Goal: Information Seeking & Learning: Learn about a topic

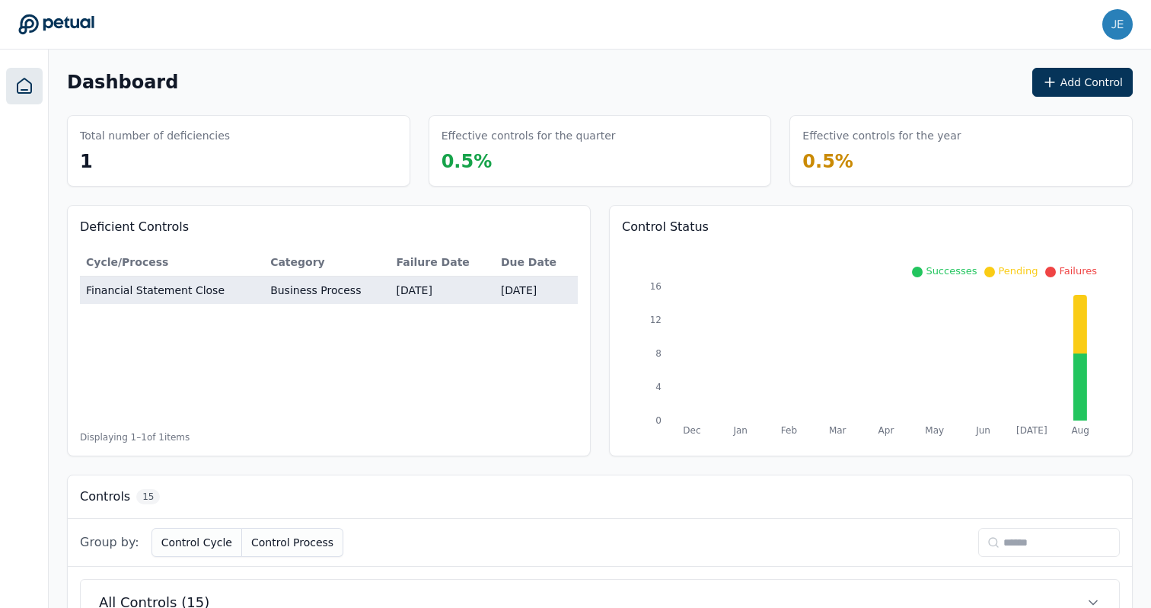
scroll to position [585, 0]
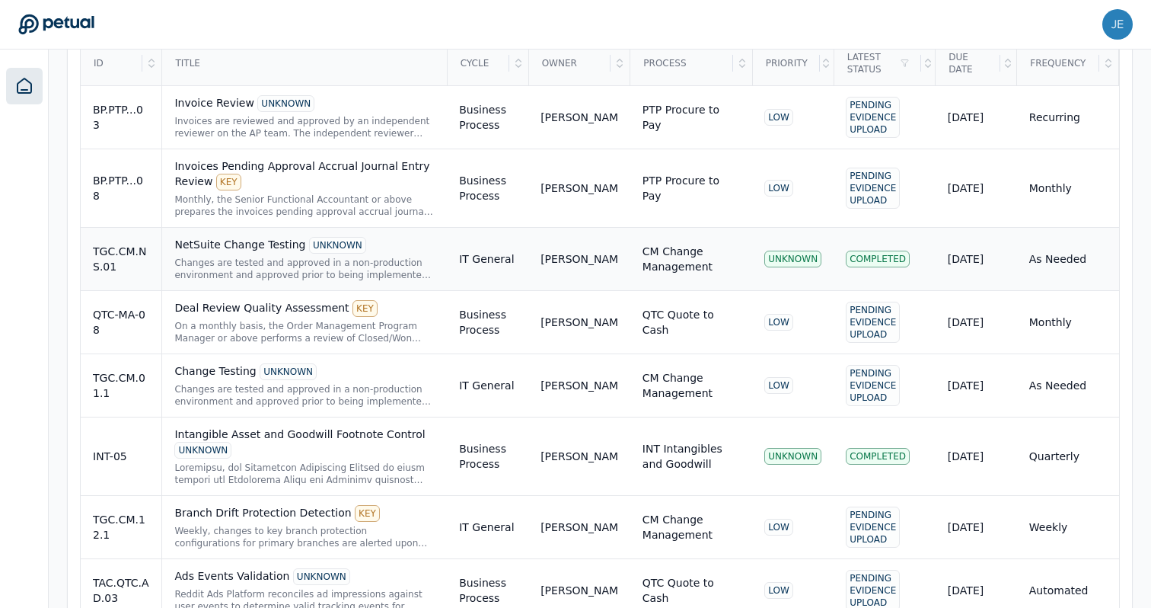
click at [378, 259] on div "Changes are tested and approved in a non-production environment and approved pr…" at bounding box center [304, 269] width 260 height 24
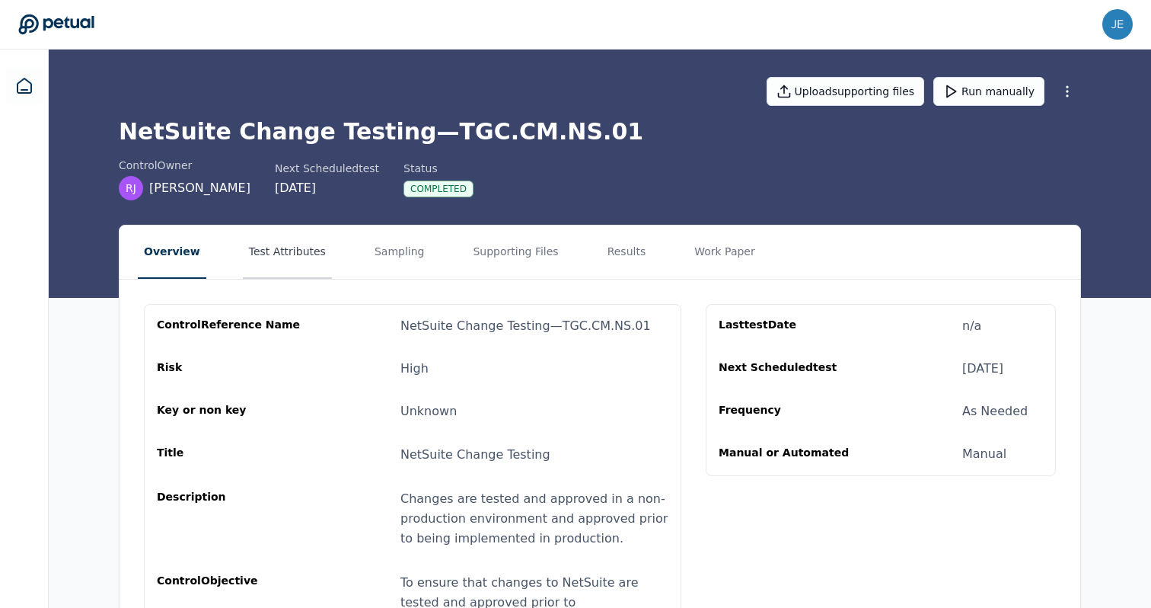
click at [309, 263] on button "Test Attributes" at bounding box center [287, 251] width 89 height 53
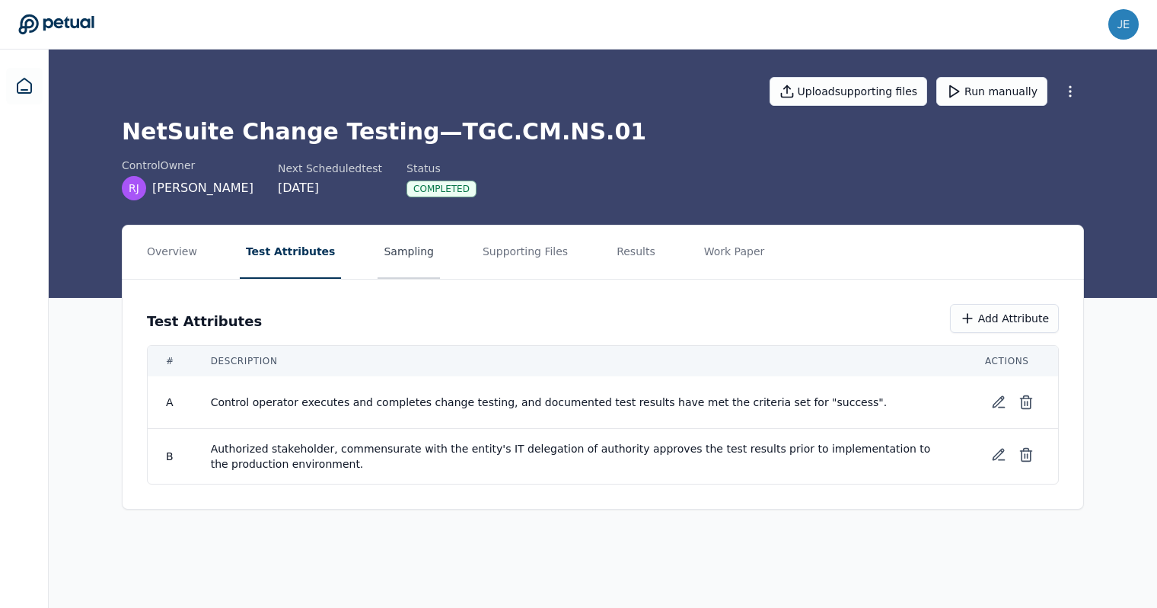
click at [380, 257] on button "Sampling" at bounding box center [409, 251] width 62 height 53
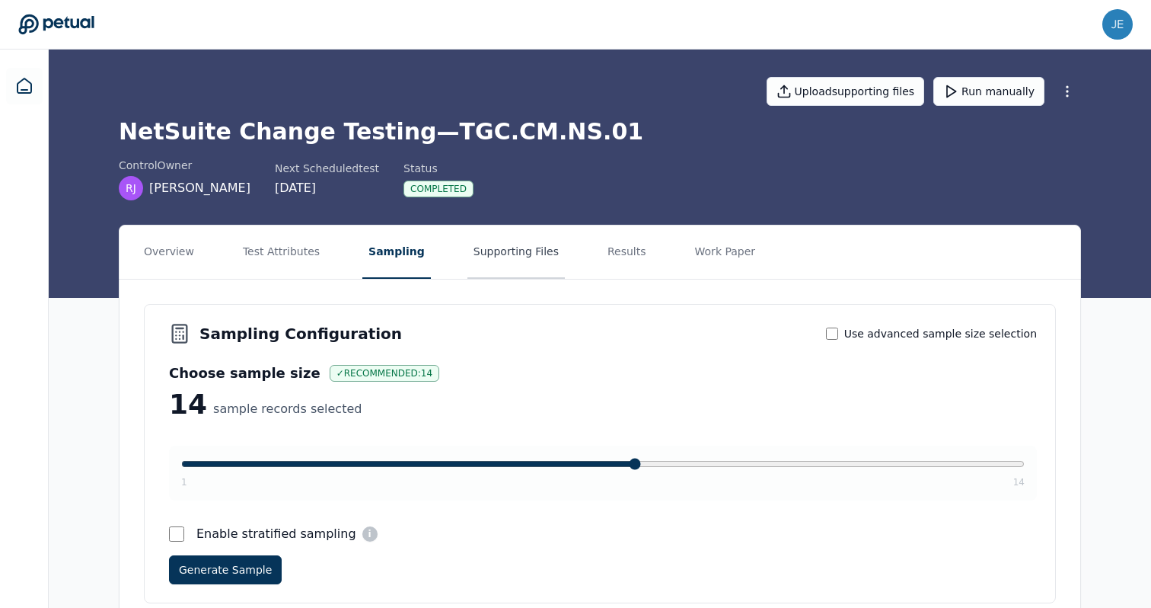
click at [547, 252] on button "Supporting Files" at bounding box center [516, 251] width 97 height 53
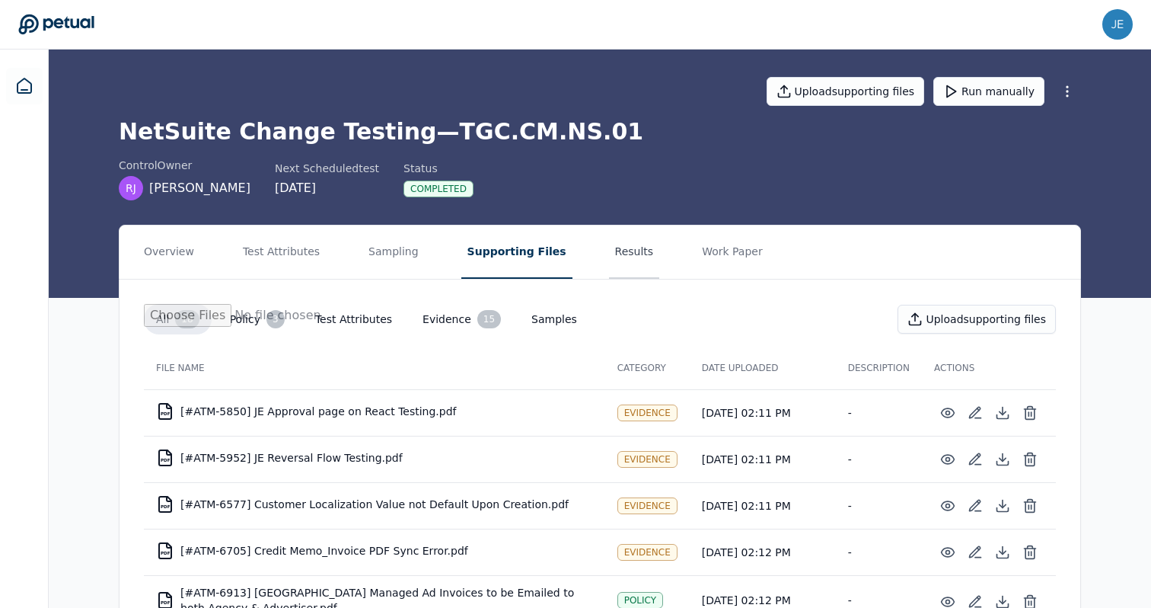
click at [624, 259] on button "Results" at bounding box center [634, 251] width 51 height 53
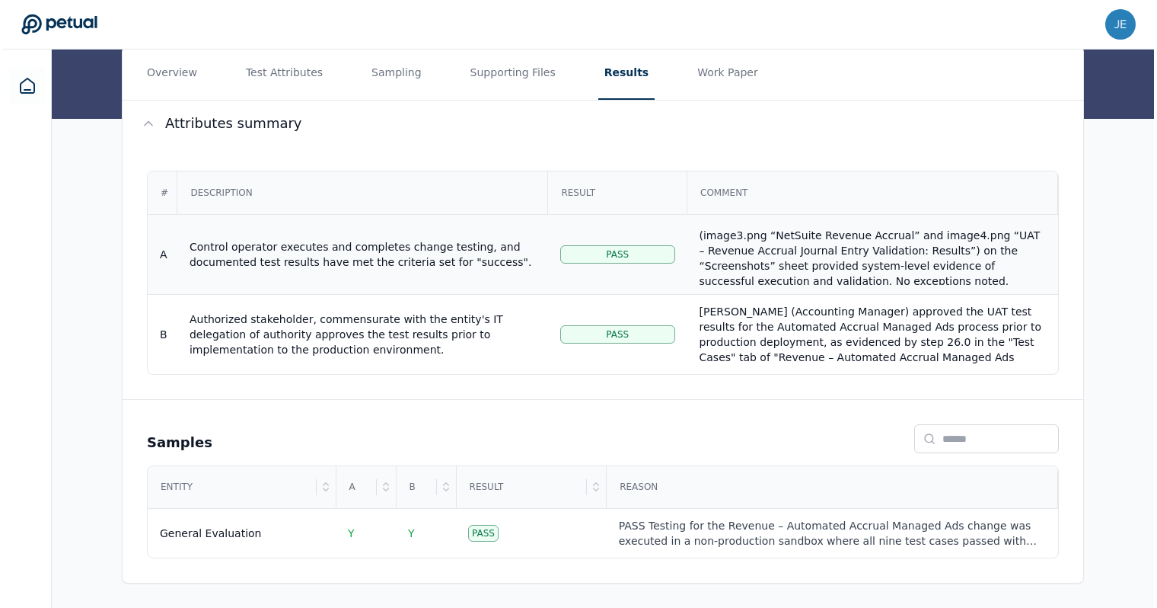
scroll to position [107, 0]
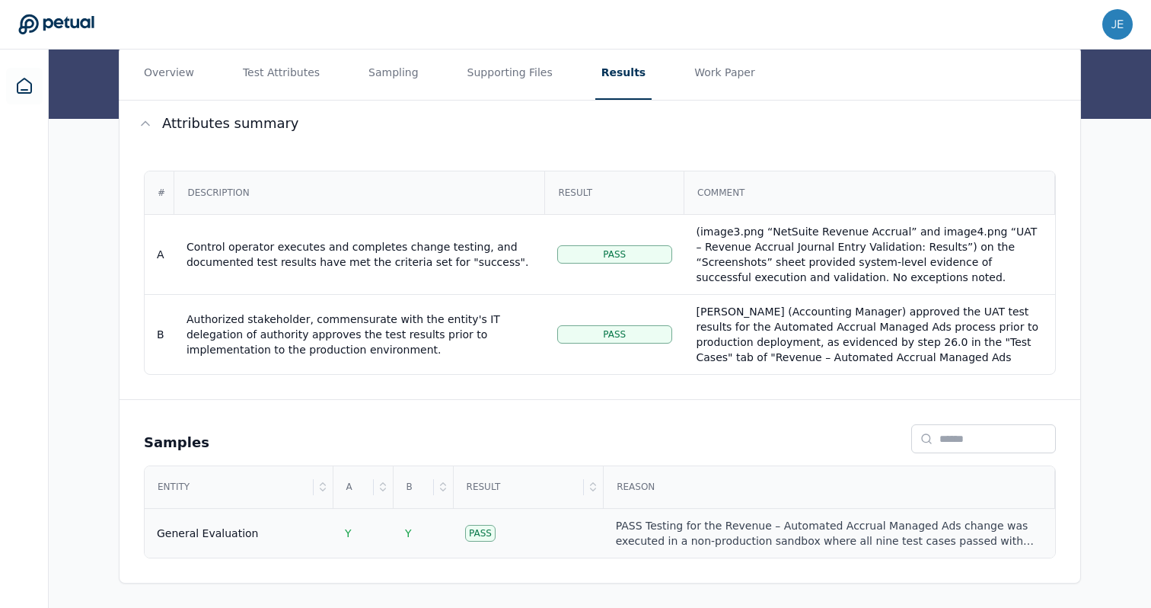
click at [574, 539] on td "Pass" at bounding box center [528, 533] width 151 height 49
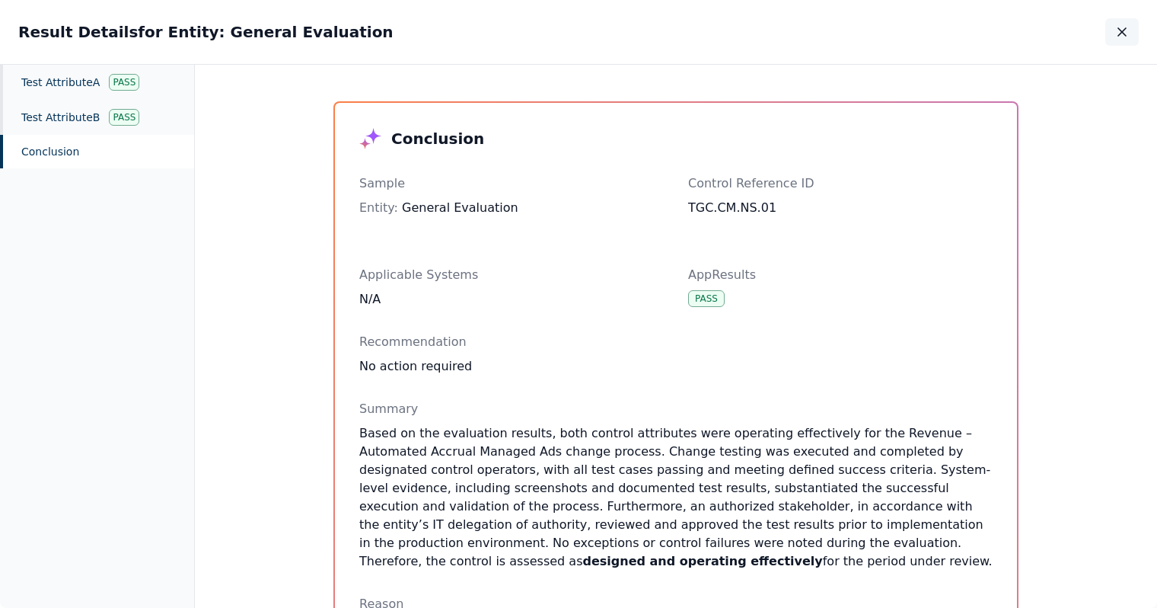
click at [1135, 45] on button "button" at bounding box center [1123, 31] width 34 height 27
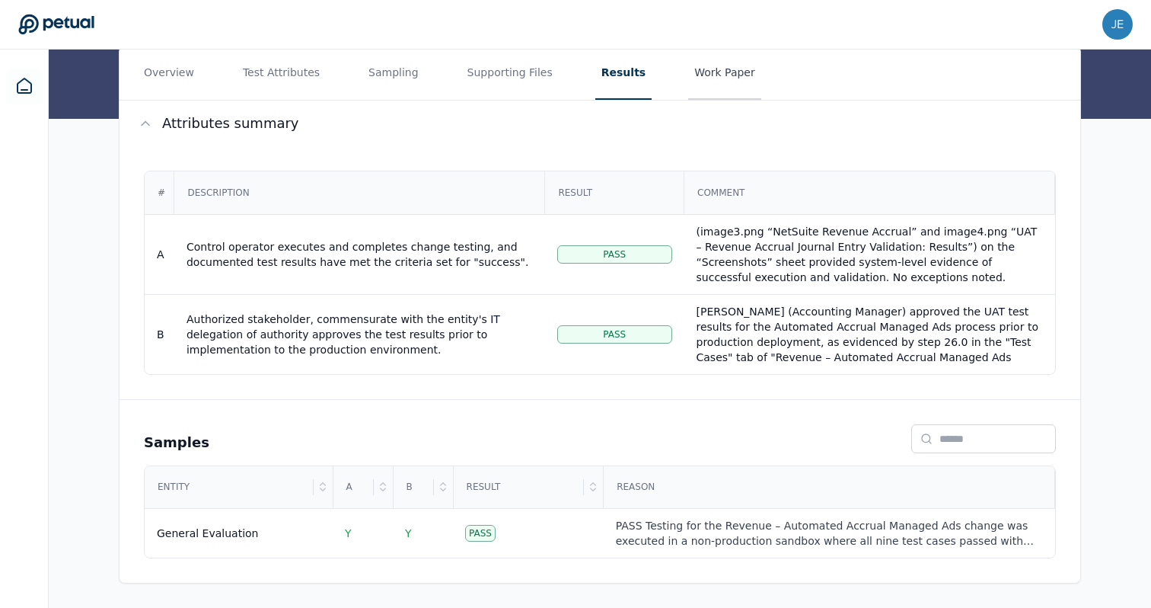
click at [716, 83] on button "Work Paper" at bounding box center [724, 72] width 73 height 53
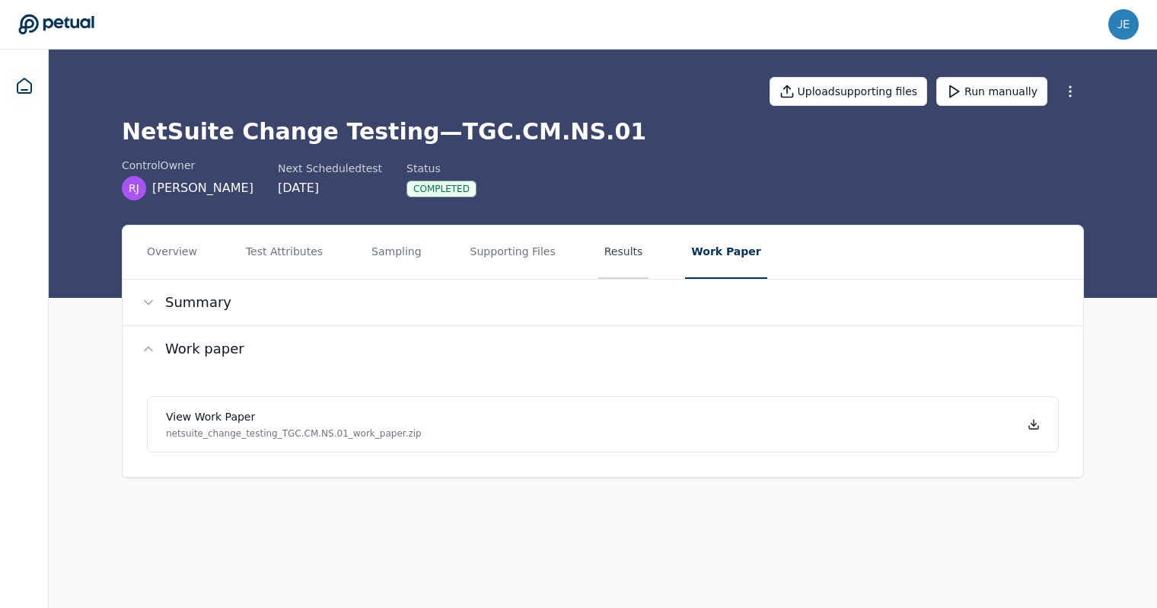
click at [612, 256] on button "Results" at bounding box center [624, 251] width 51 height 53
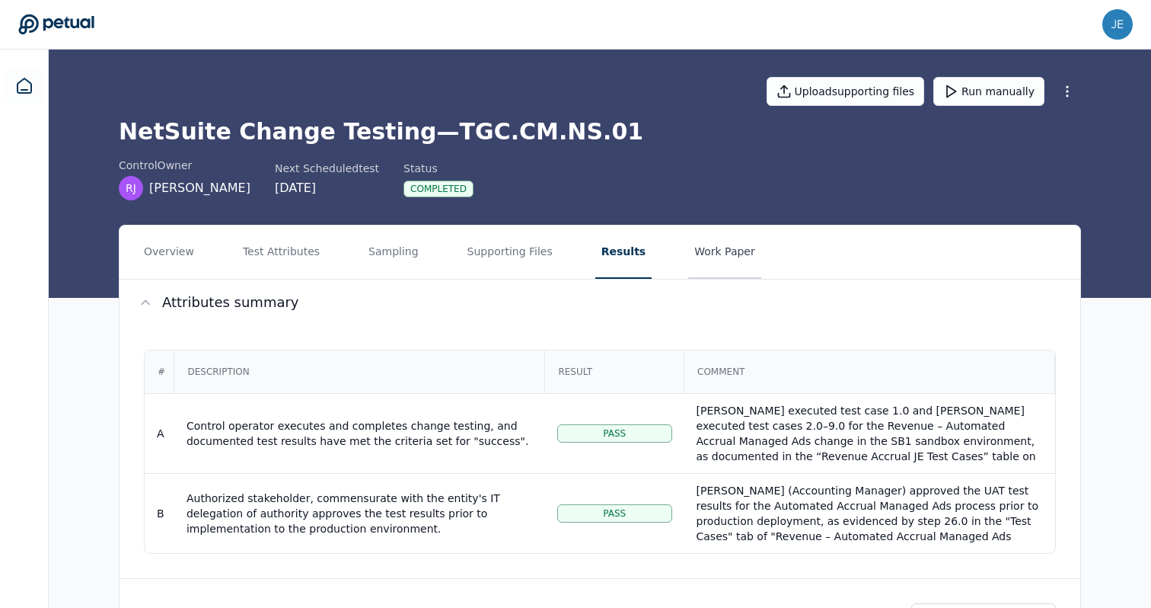
click at [723, 254] on button "Work Paper" at bounding box center [724, 251] width 73 height 53
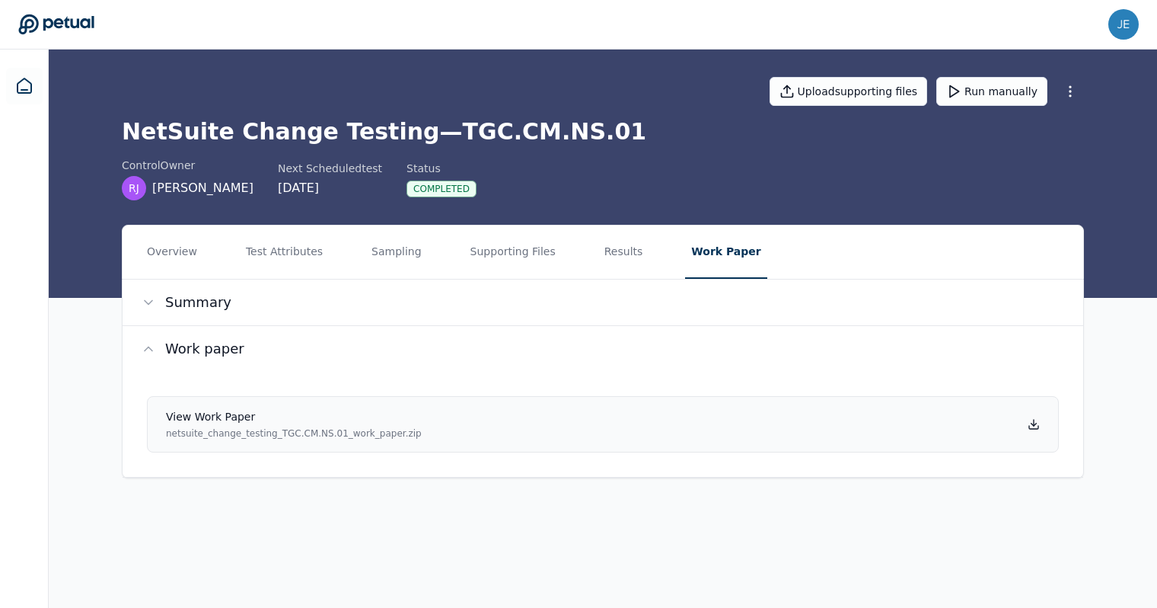
click at [237, 413] on h4 "View work paper" at bounding box center [294, 416] width 256 height 15
click at [31, 28] on icon at bounding box center [56, 24] width 76 height 21
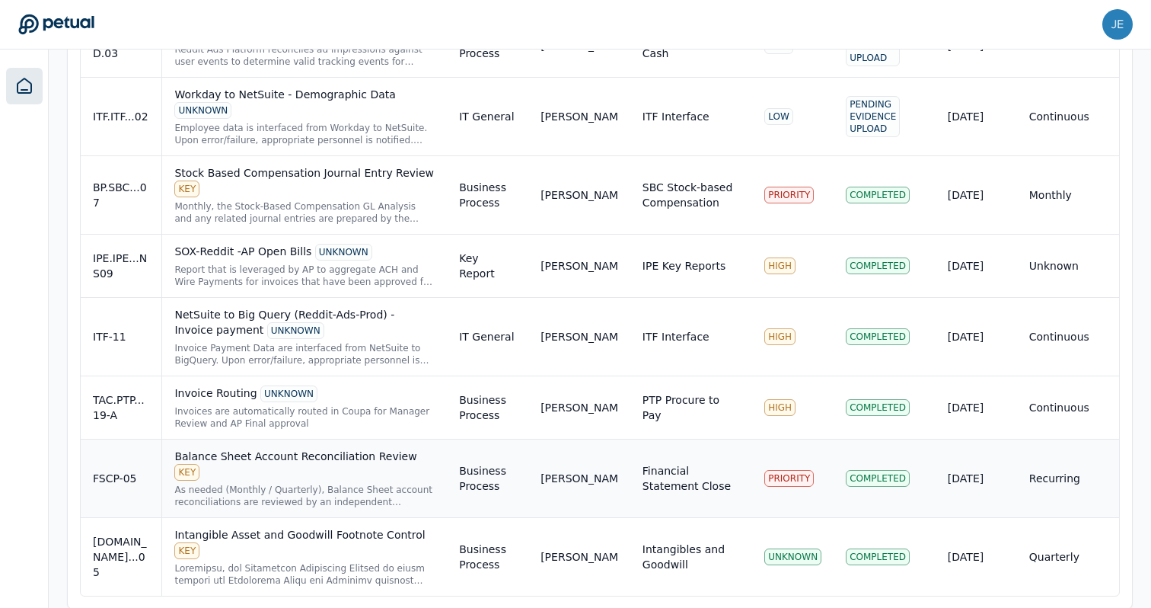
scroll to position [1107, 0]
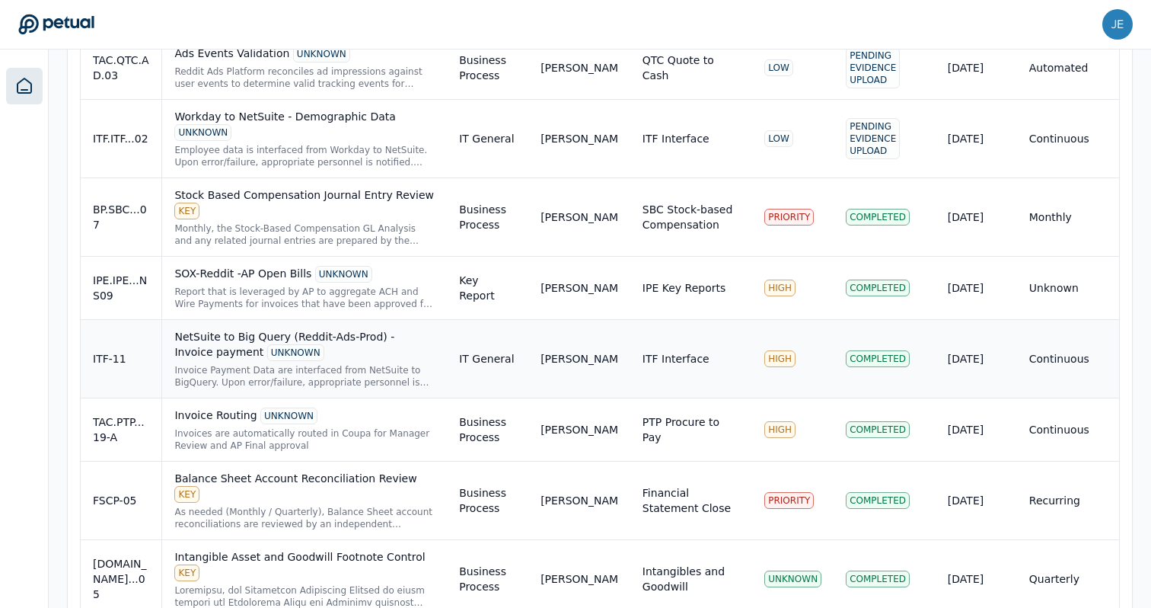
click at [382, 346] on div "NetSuite to Big Query (Reddit-Ads-Prod) - Invoice payment UNKNOWN" at bounding box center [304, 345] width 260 height 32
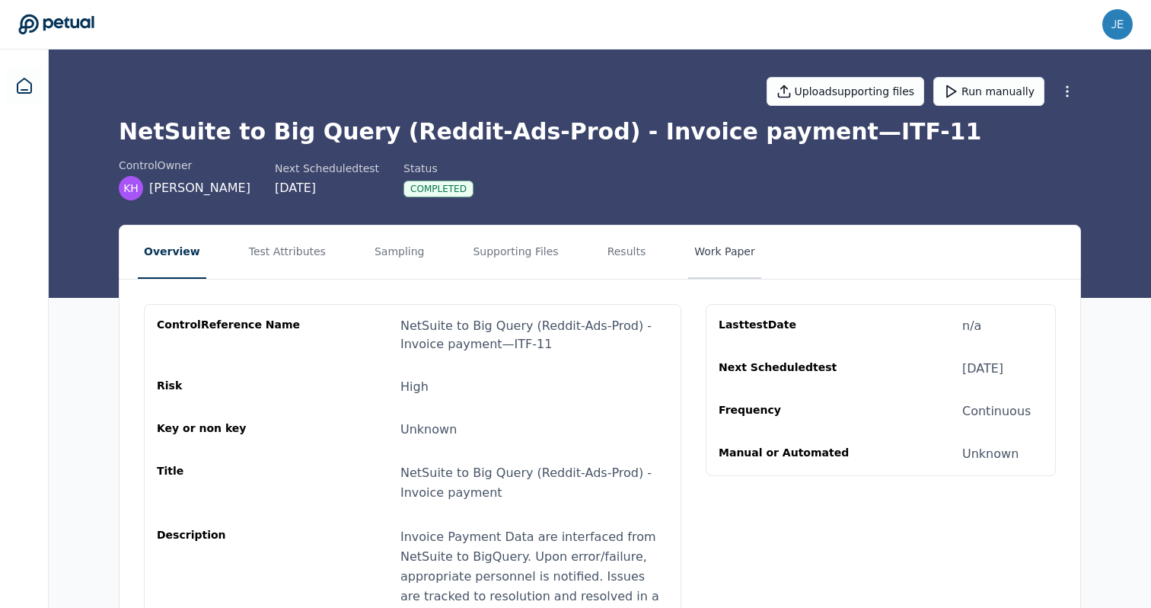
click at [706, 257] on button "Work Paper" at bounding box center [724, 251] width 73 height 53
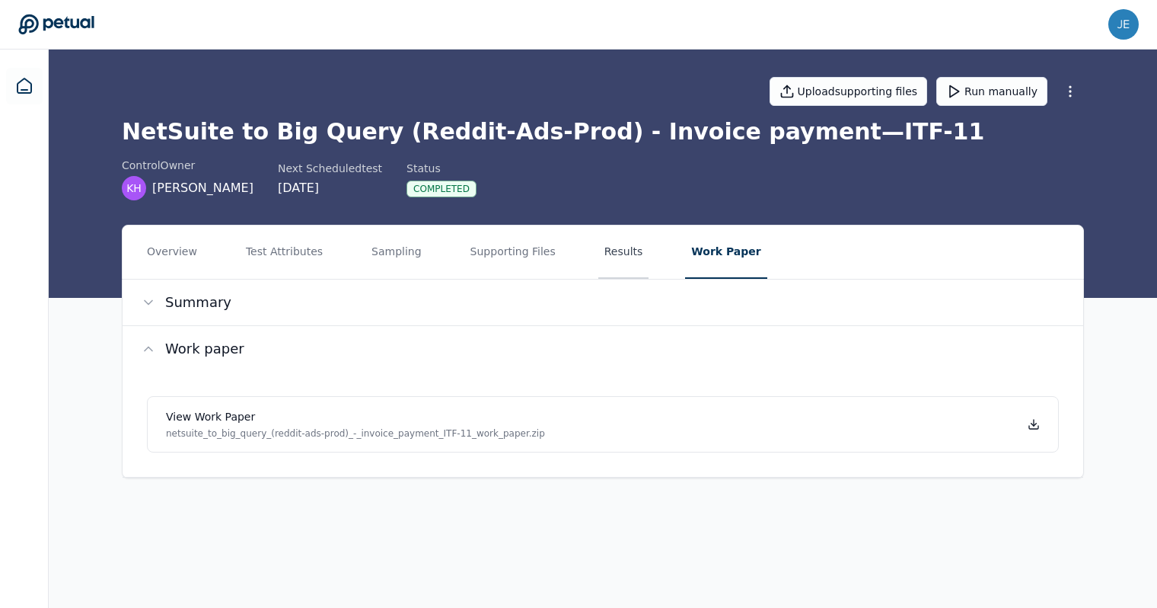
click at [615, 260] on button "Results" at bounding box center [624, 251] width 51 height 53
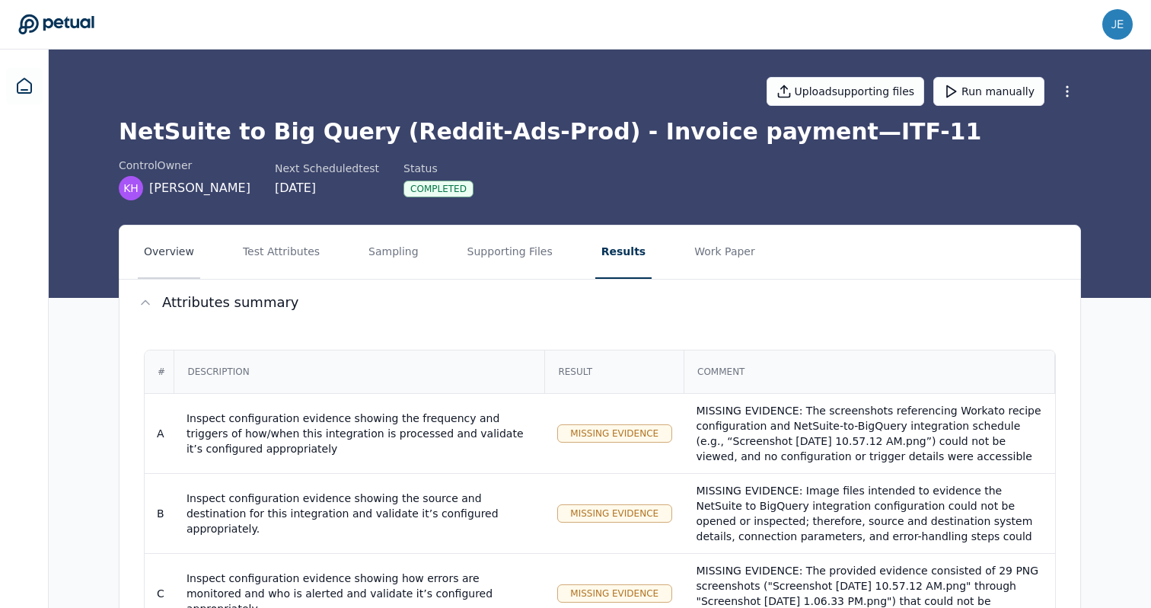
click at [174, 254] on button "Overview" at bounding box center [169, 251] width 62 height 53
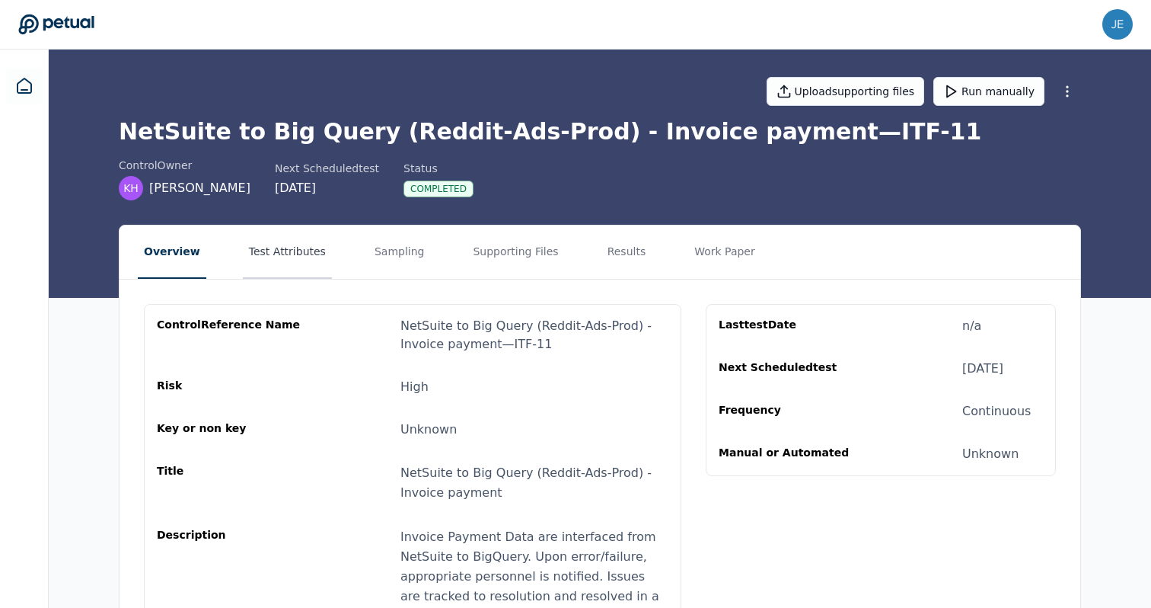
click at [295, 254] on button "Test Attributes" at bounding box center [287, 251] width 89 height 53
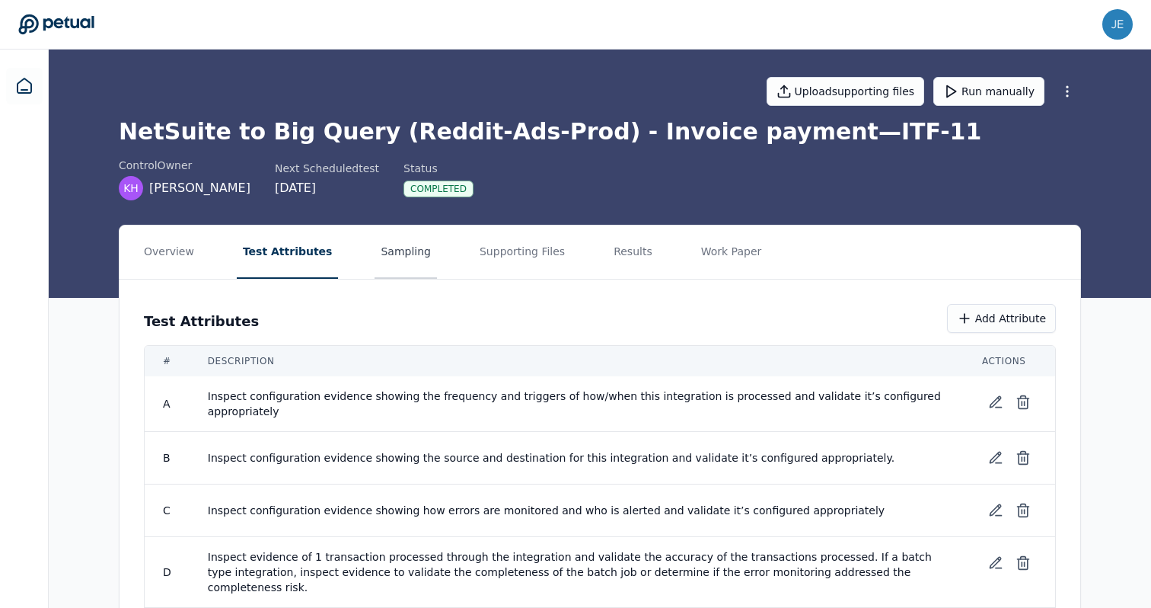
click at [375, 256] on button "Sampling" at bounding box center [406, 251] width 62 height 53
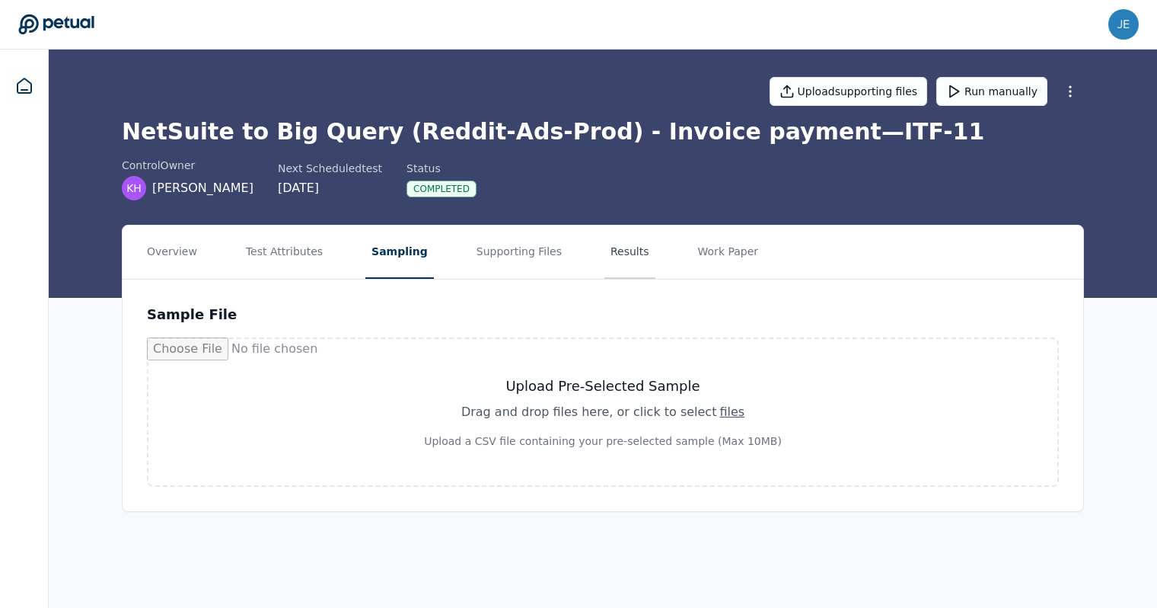
click at [616, 247] on button "Results" at bounding box center [630, 251] width 51 height 53
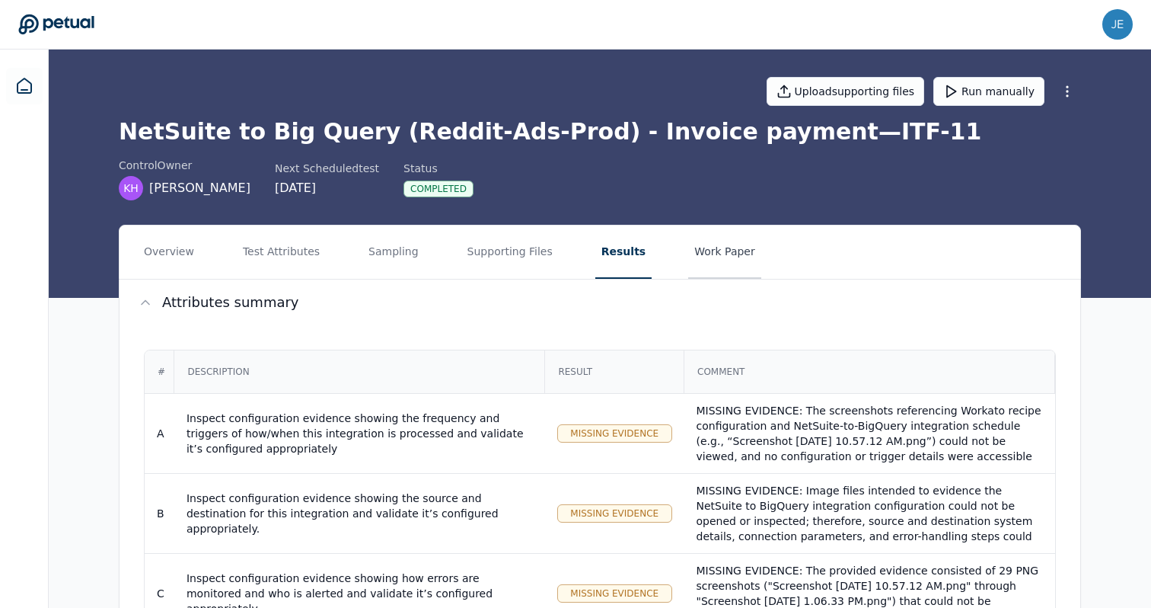
click at [701, 257] on button "Work Paper" at bounding box center [724, 251] width 73 height 53
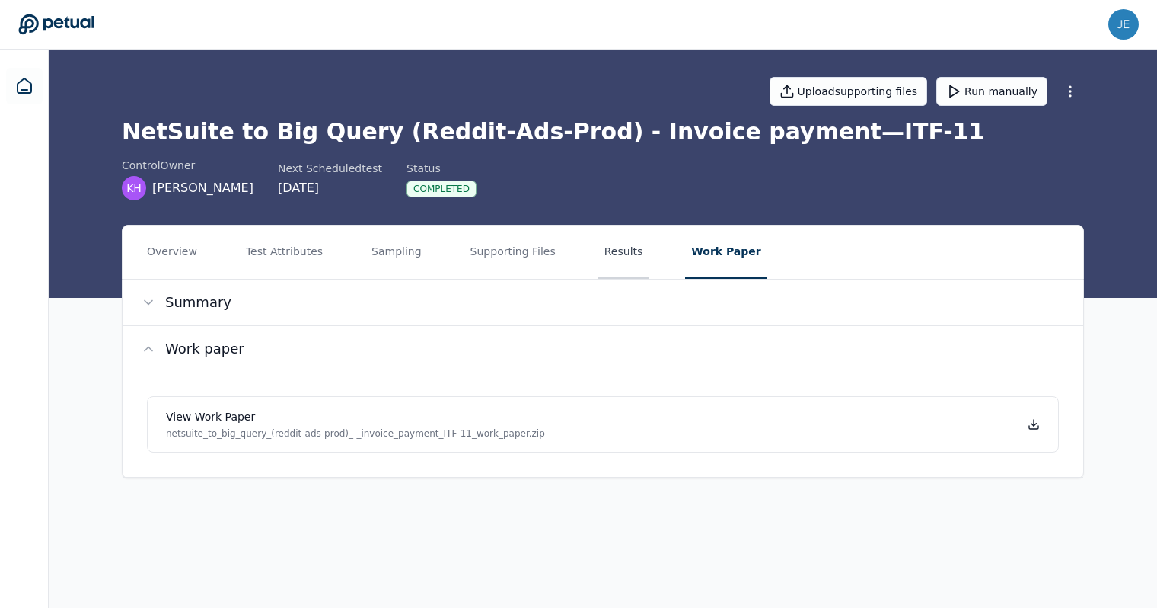
click at [625, 254] on button "Results" at bounding box center [624, 251] width 51 height 53
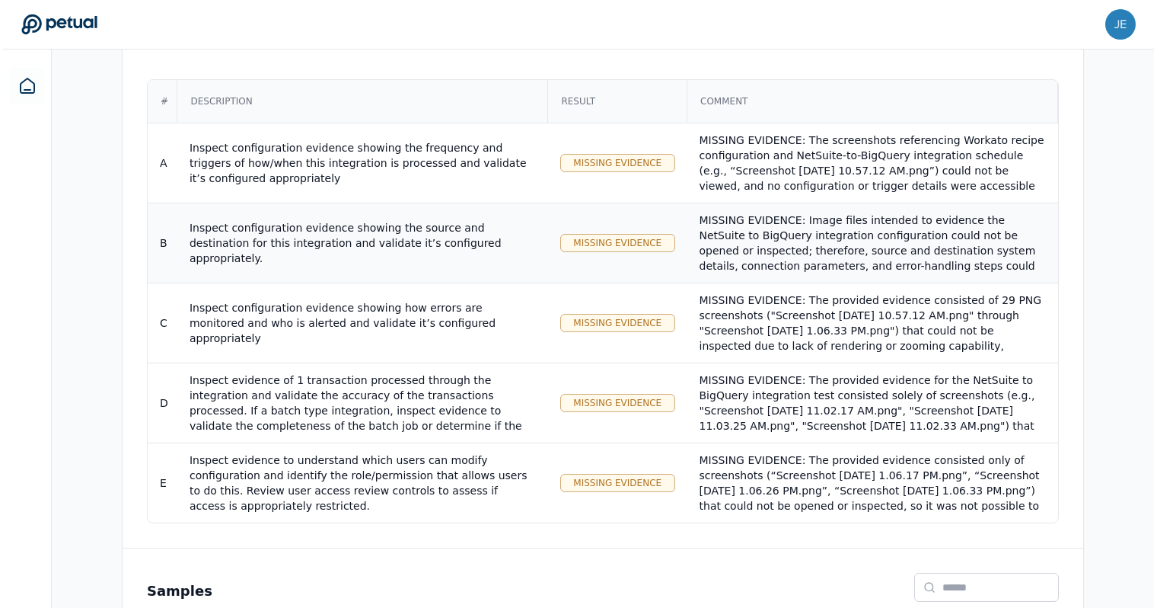
scroll to position [419, 0]
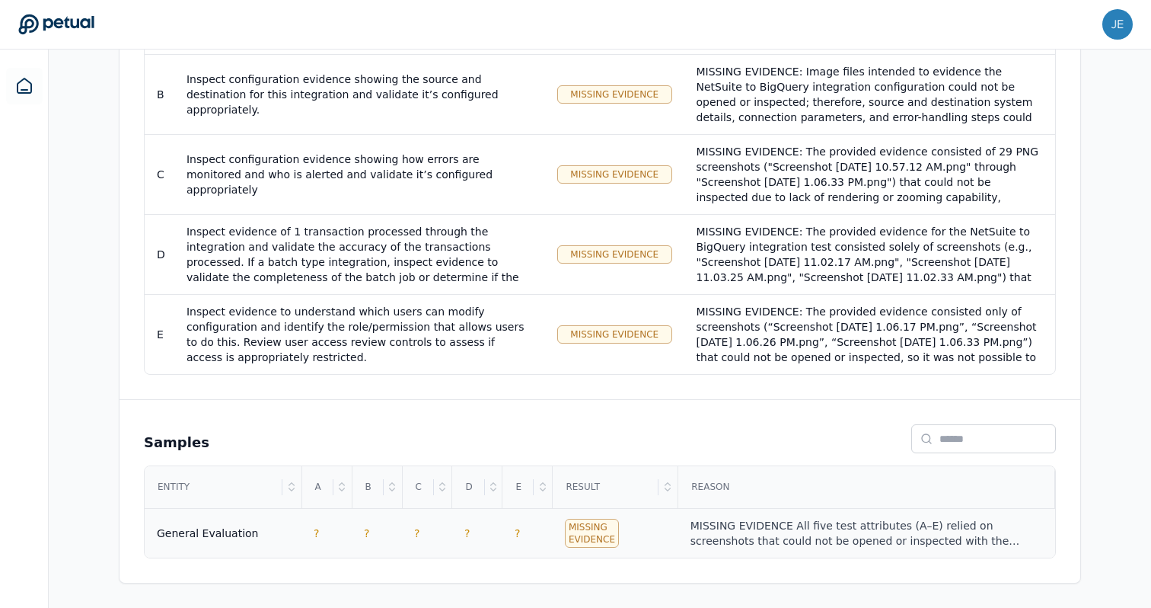
click at [728, 526] on div "MISSING EVIDENCE All five test attributes (A–E) relied on screenshots that coul…" at bounding box center [867, 533] width 353 height 30
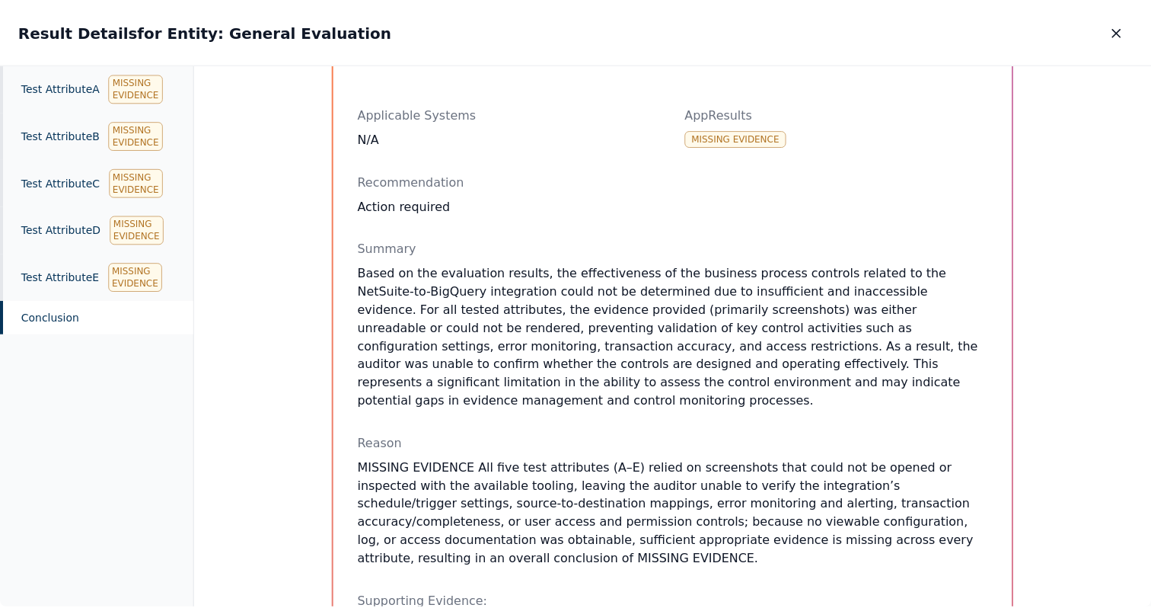
scroll to position [468, 0]
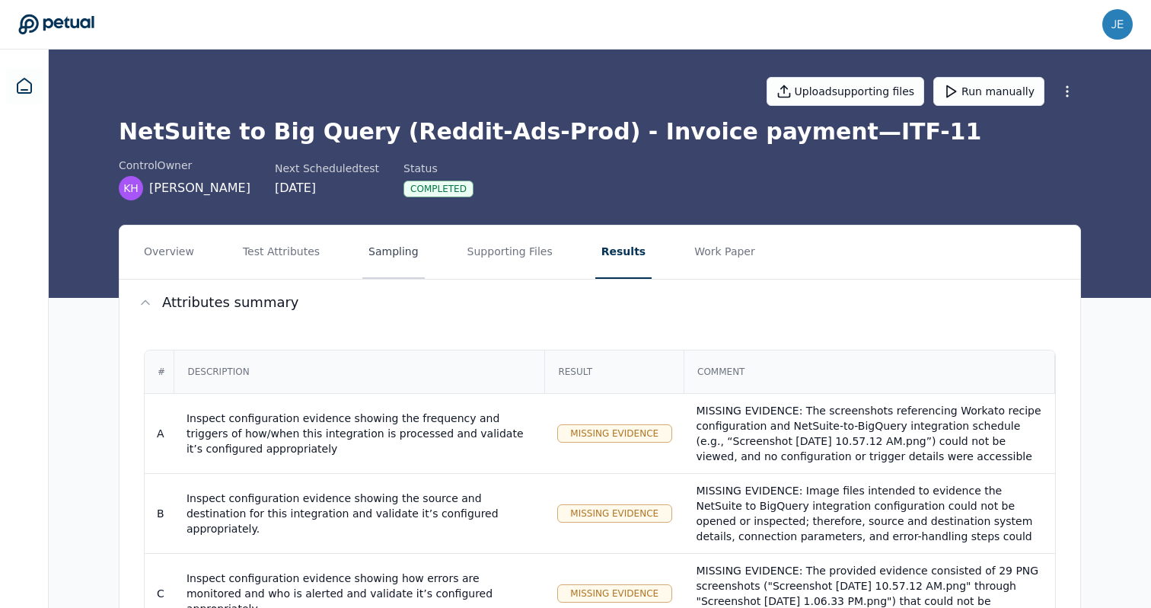
click at [386, 264] on button "Sampling" at bounding box center [393, 251] width 62 height 53
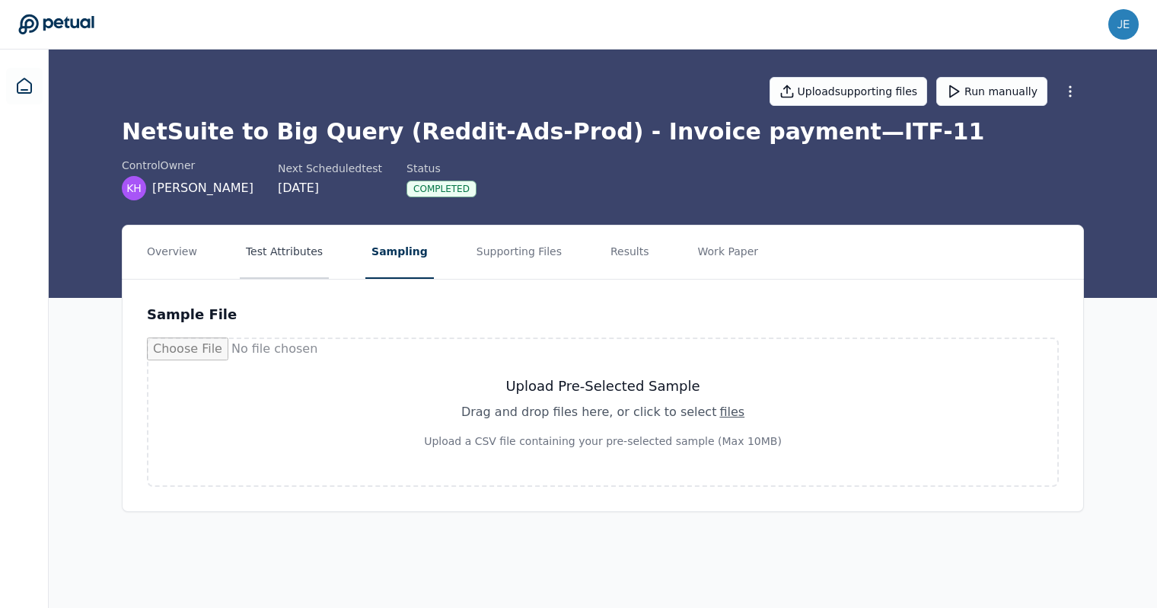
click at [300, 269] on button "Test Attributes" at bounding box center [284, 251] width 89 height 53
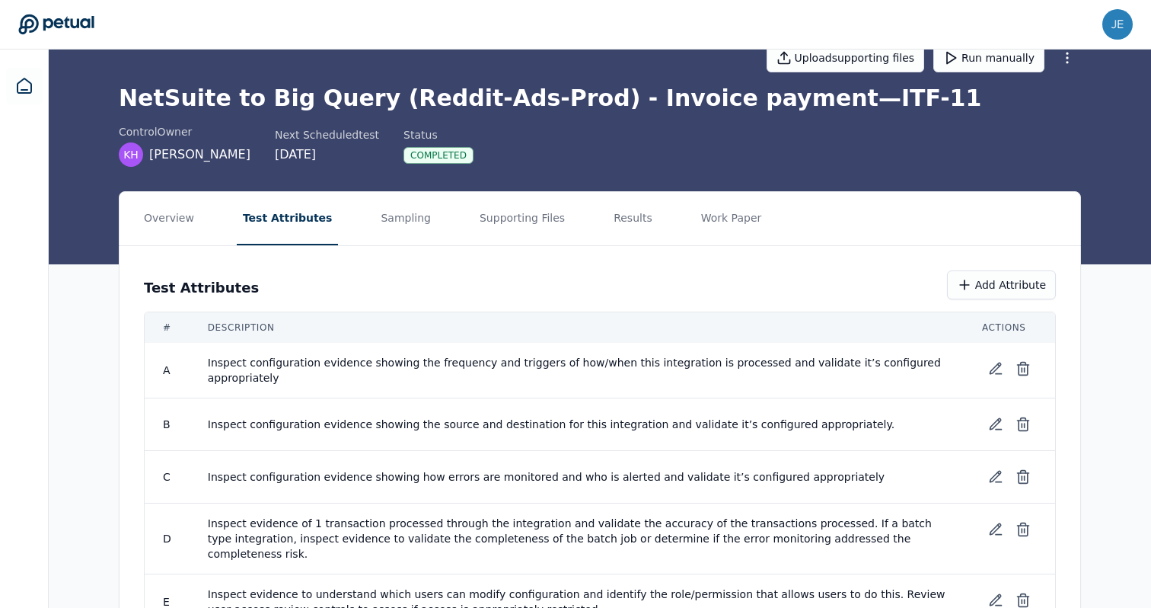
scroll to position [90, 0]
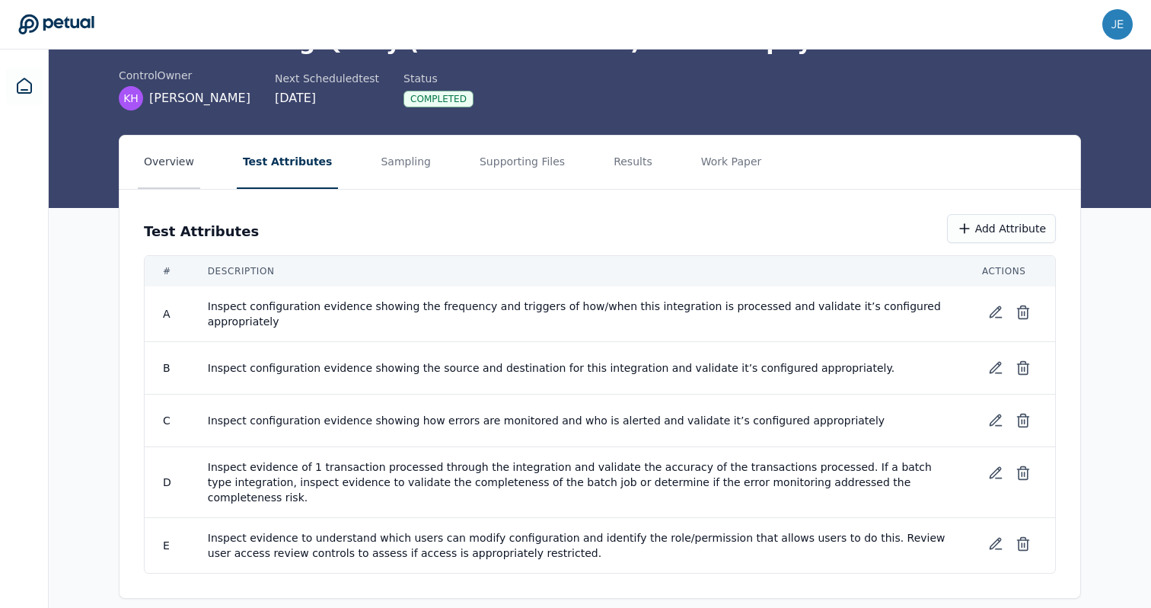
click at [171, 170] on button "Overview" at bounding box center [169, 162] width 62 height 53
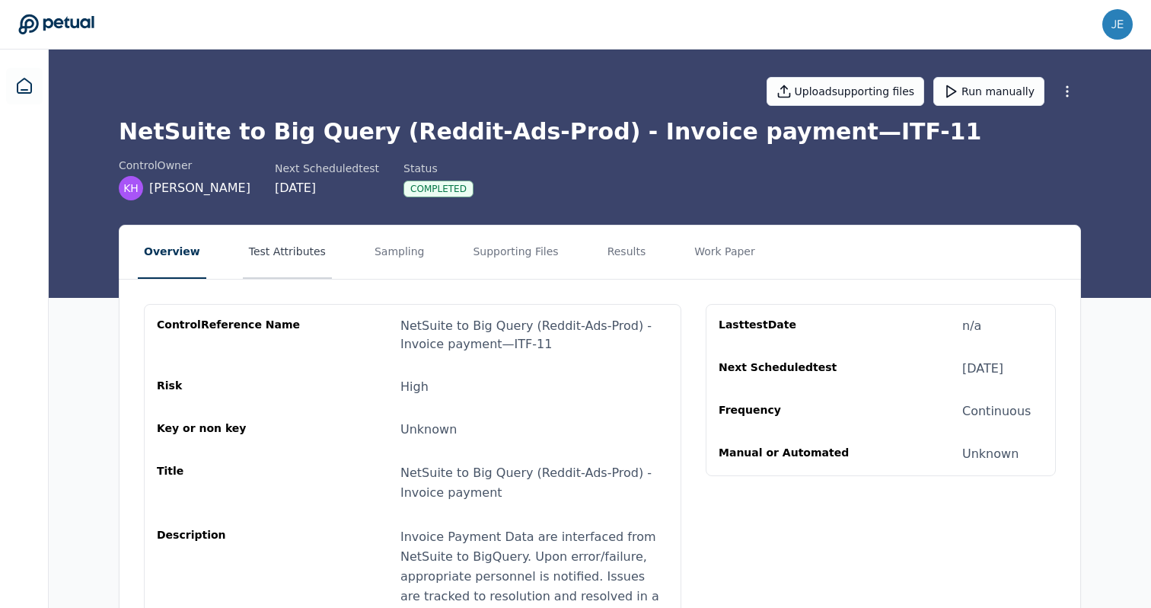
click at [270, 250] on button "Test Attributes" at bounding box center [287, 251] width 89 height 53
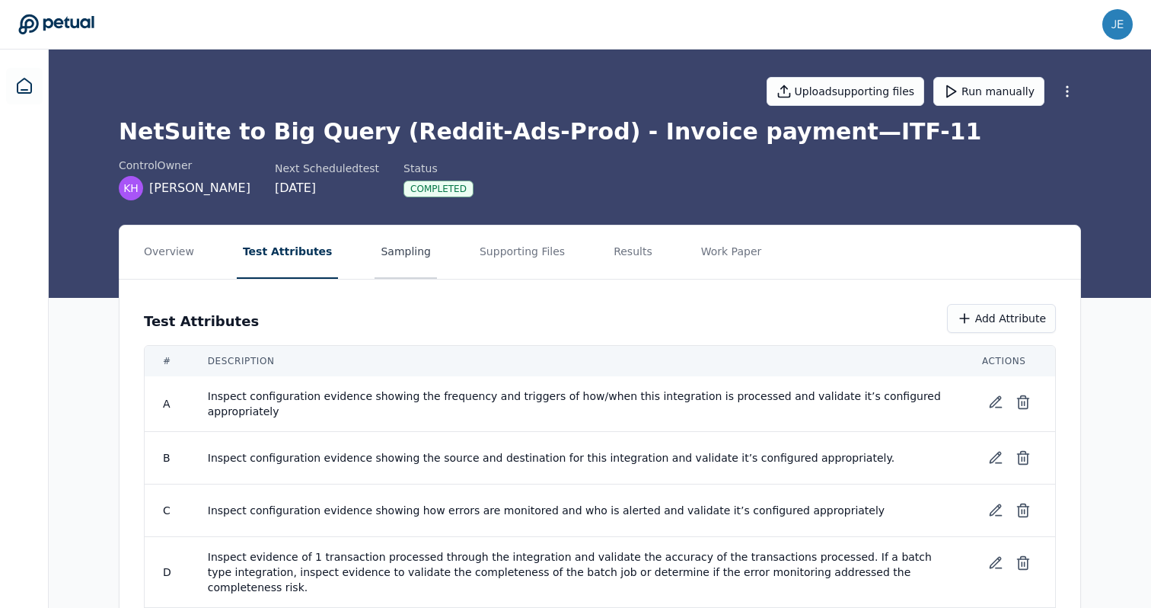
click at [393, 249] on button "Sampling" at bounding box center [406, 251] width 62 height 53
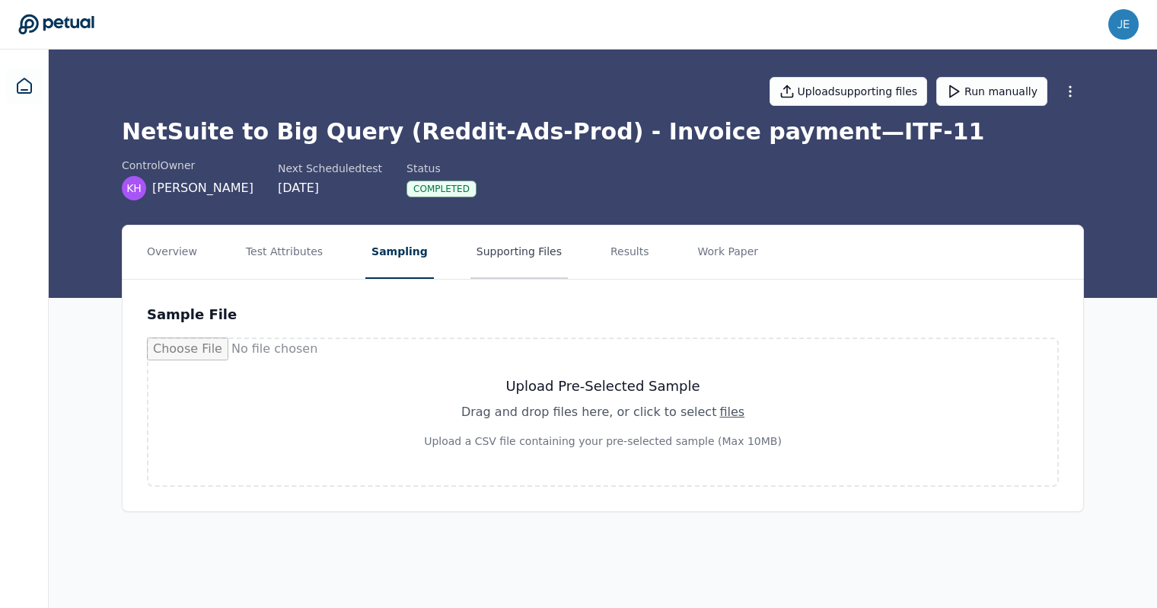
click at [511, 247] on button "Supporting Files" at bounding box center [519, 251] width 97 height 53
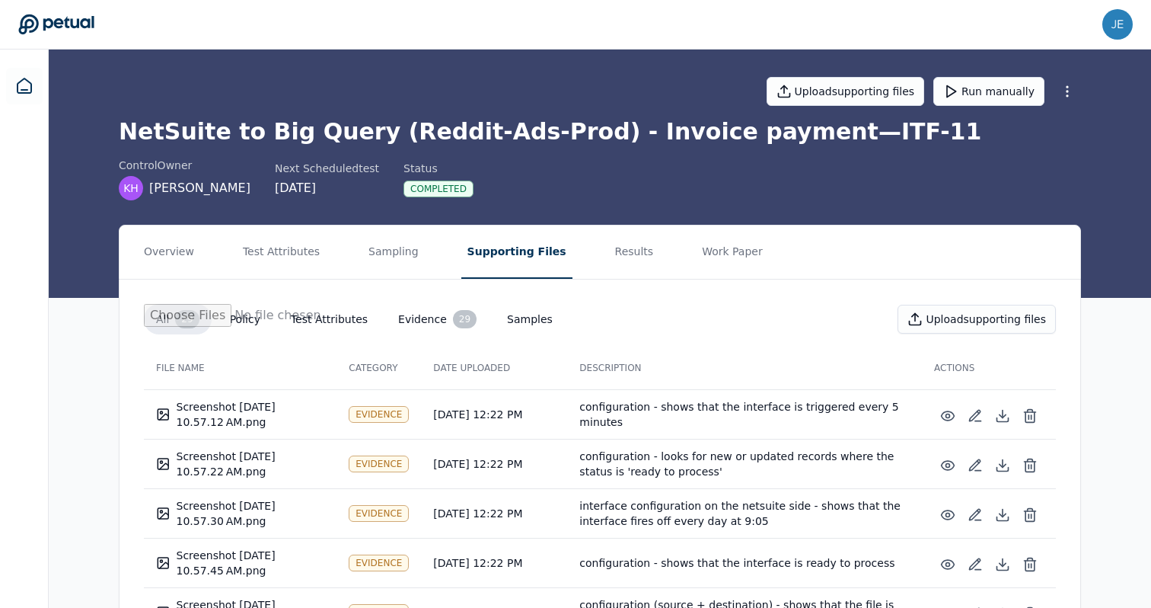
click at [64, 31] on icon at bounding box center [56, 24] width 76 height 21
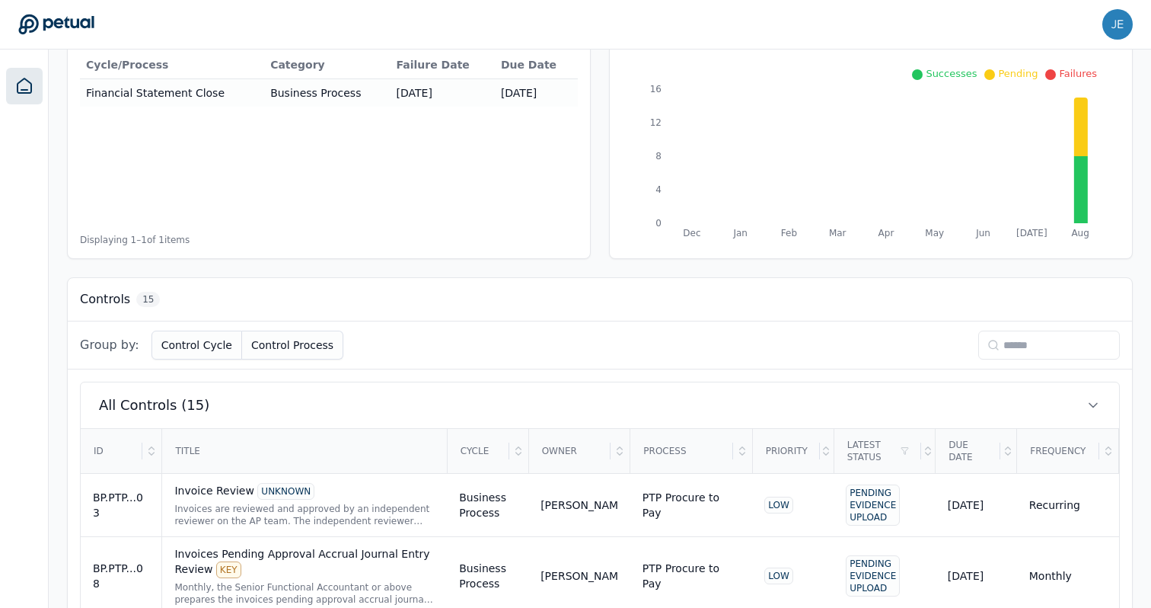
scroll to position [582, 0]
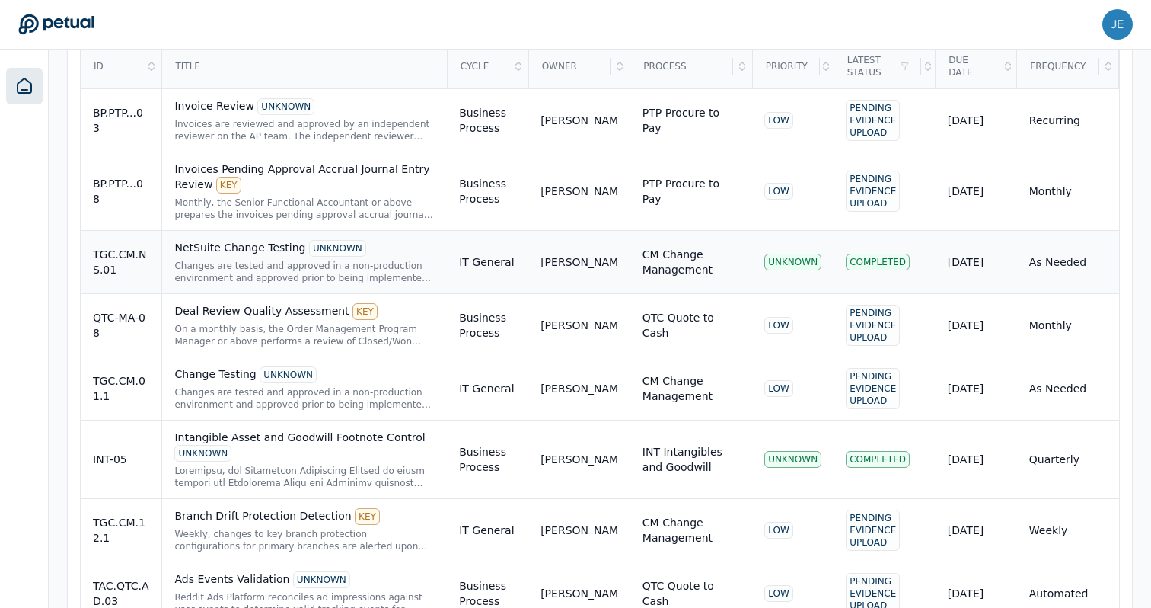
click at [292, 267] on div "Changes are tested and approved in a non-production environment and approved pr…" at bounding box center [304, 272] width 260 height 24
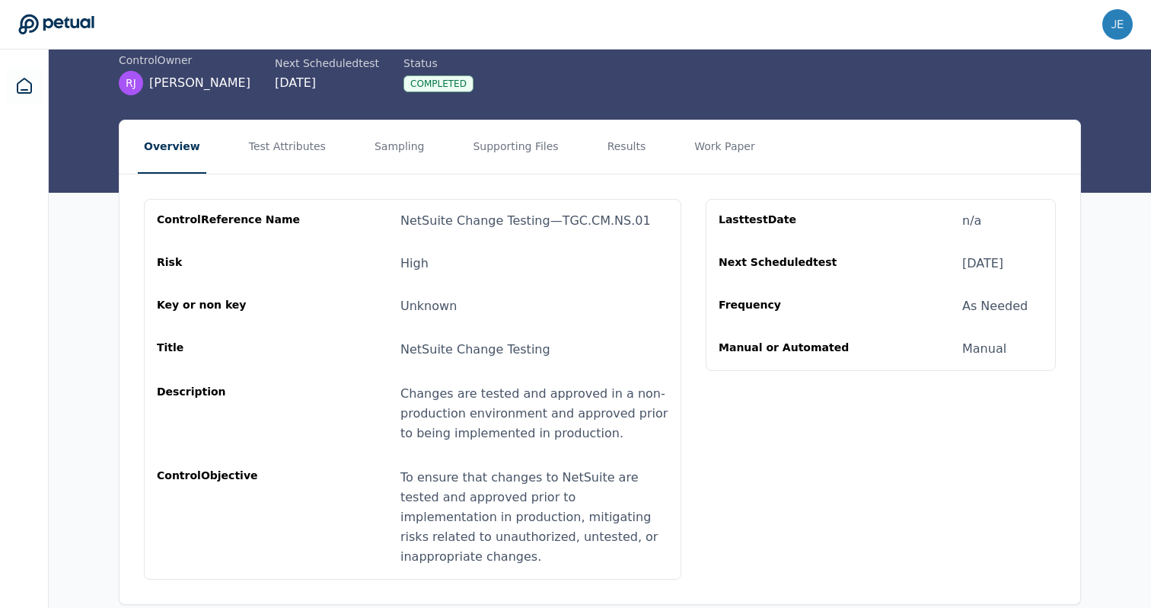
scroll to position [126, 0]
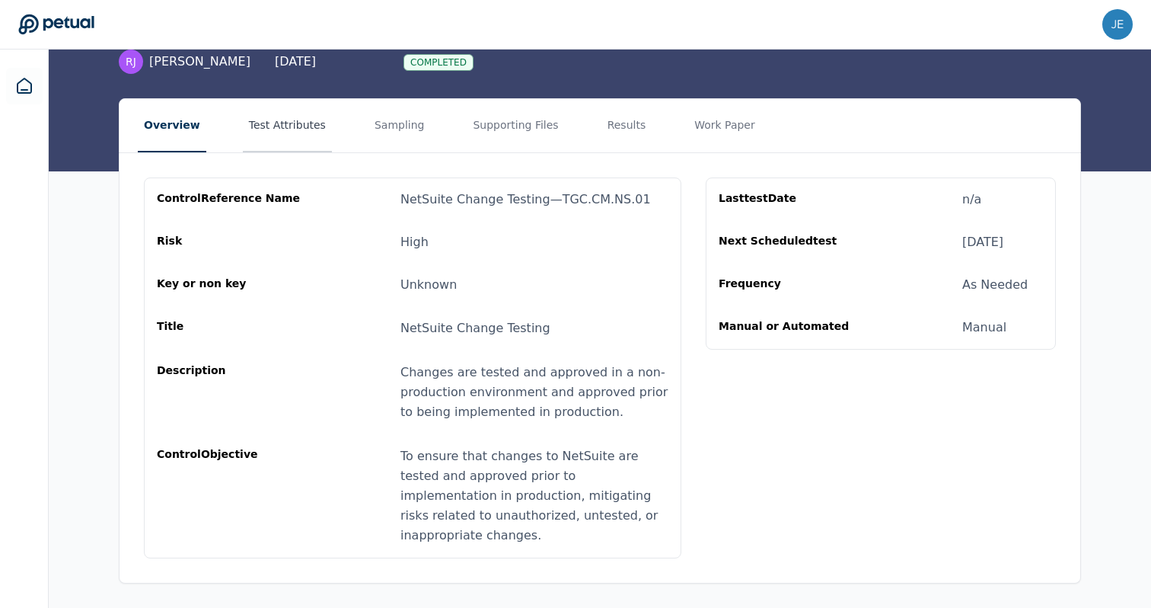
click at [299, 136] on button "Test Attributes" at bounding box center [287, 125] width 89 height 53
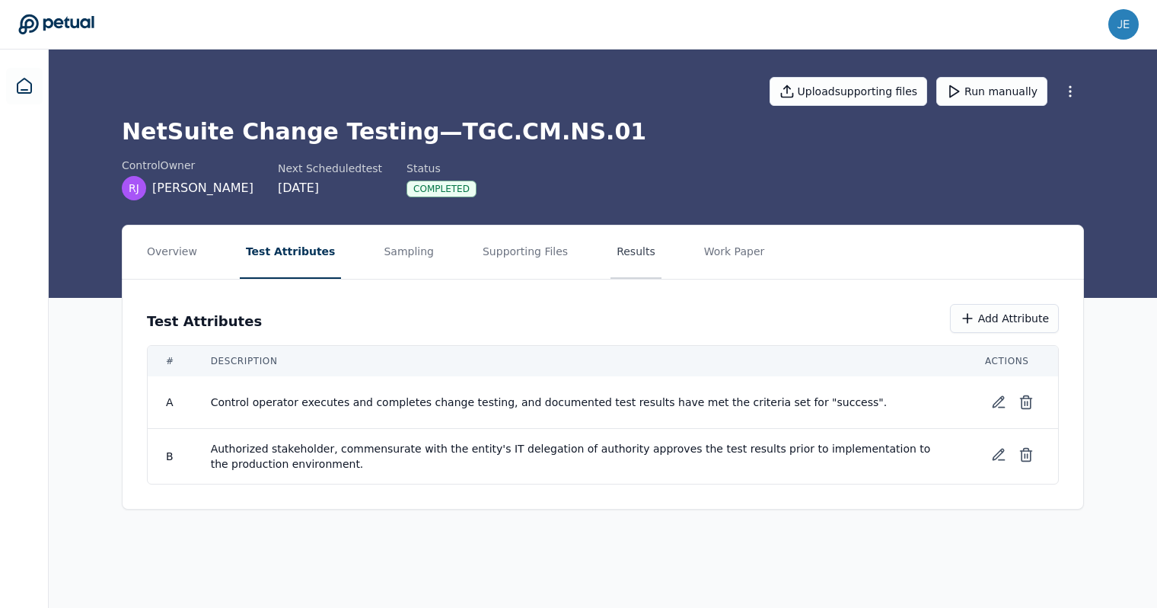
click at [611, 244] on button "Results" at bounding box center [636, 251] width 51 height 53
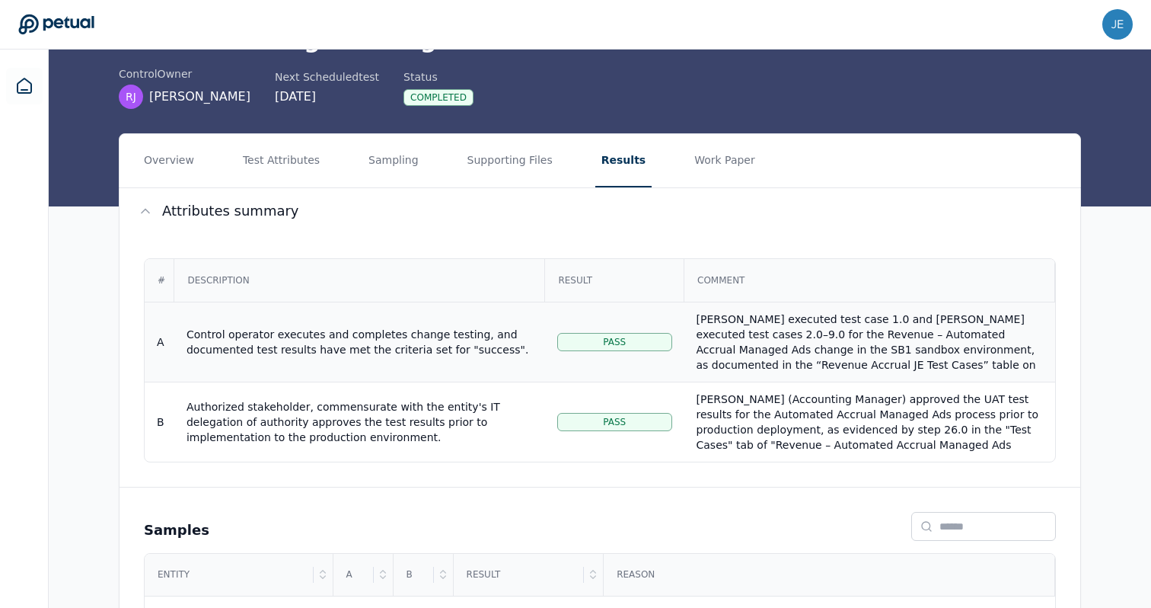
scroll to position [179, 0]
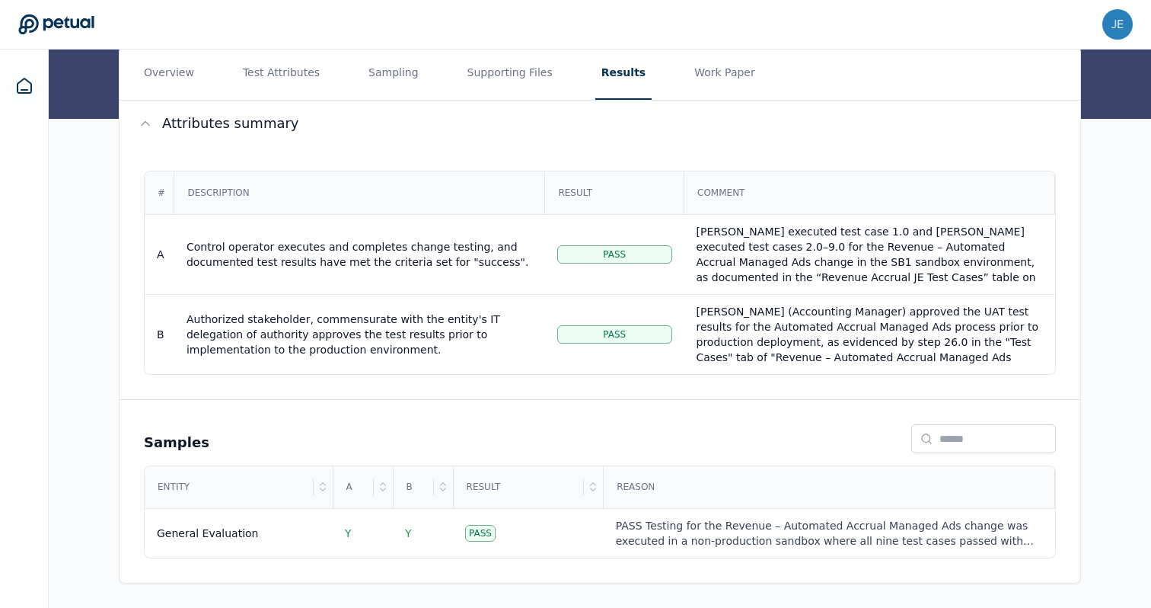
click at [693, 75] on button "Work Paper" at bounding box center [724, 72] width 73 height 53
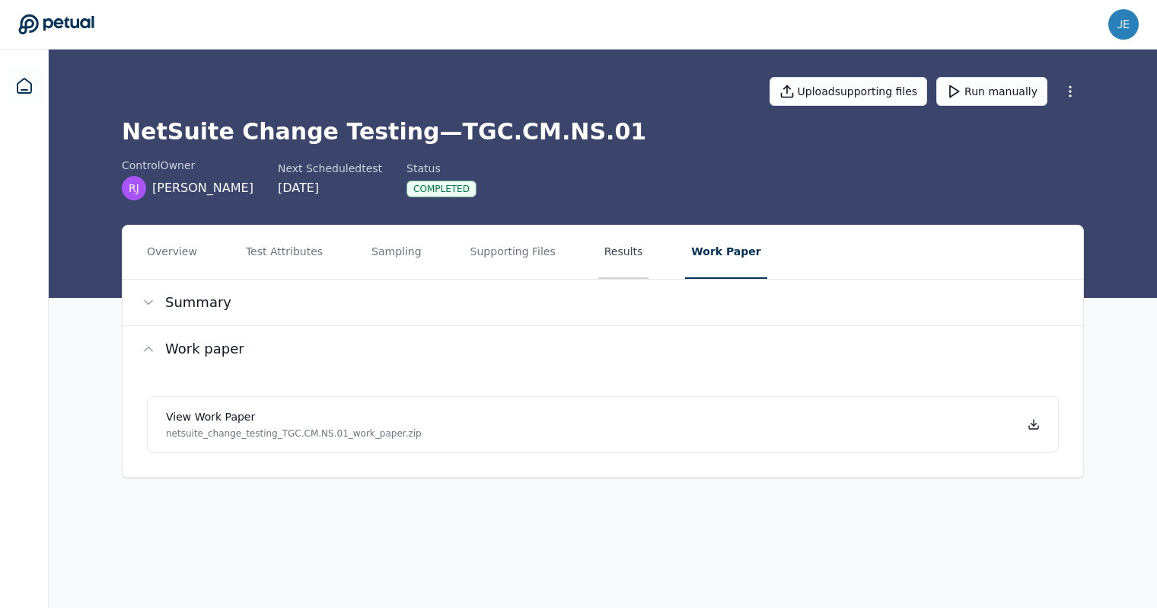
click at [608, 242] on button "Results" at bounding box center [624, 251] width 51 height 53
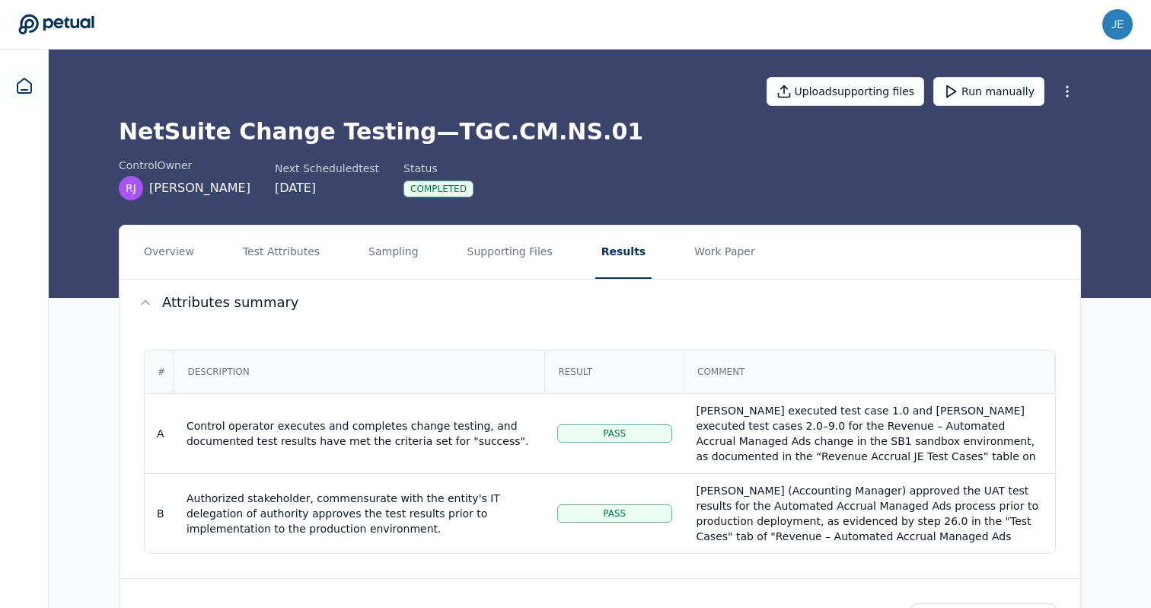
scroll to position [179, 0]
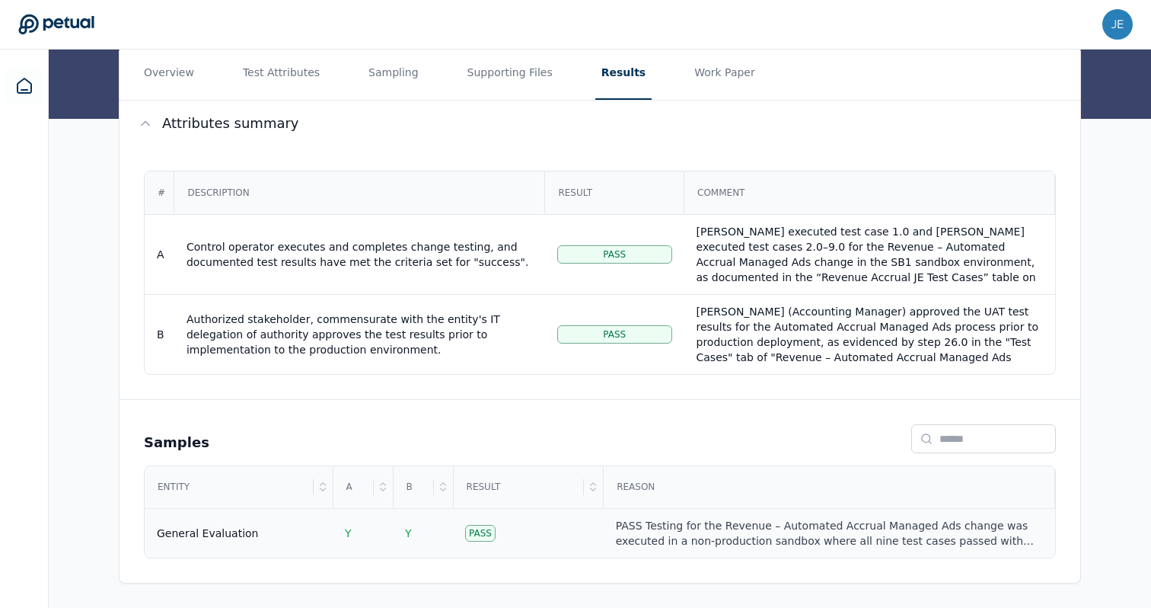
click at [577, 527] on td "Pass" at bounding box center [528, 533] width 151 height 49
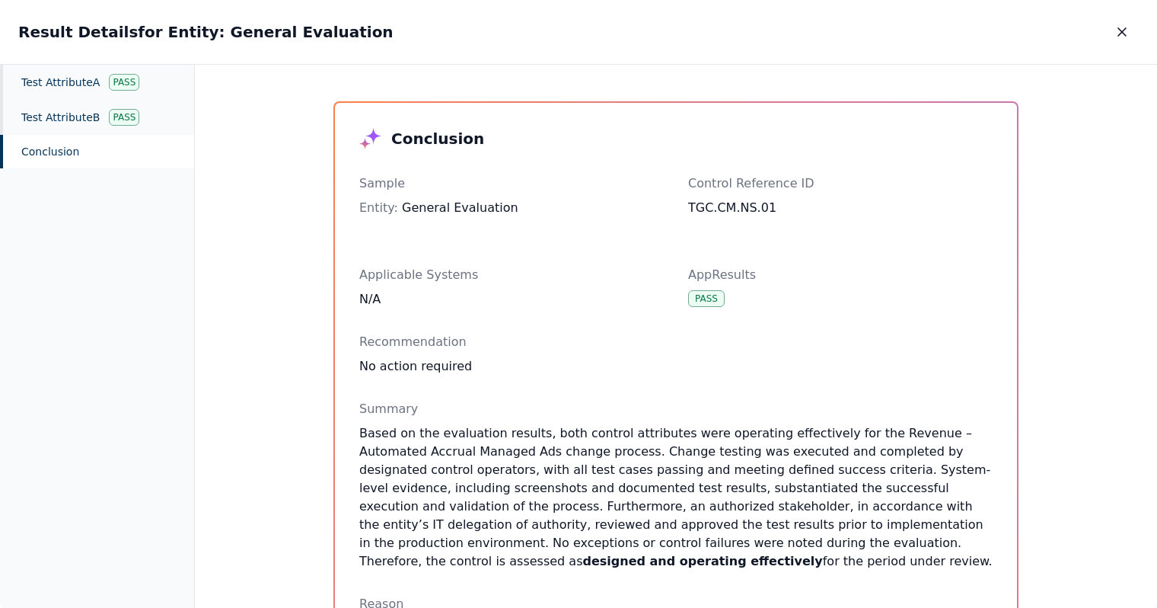
click at [217, 315] on div "Conclusion Sample Entity : General Evaluation Control Reference ID TGC.CM.NS.01…" at bounding box center [676, 337] width 963 height 544
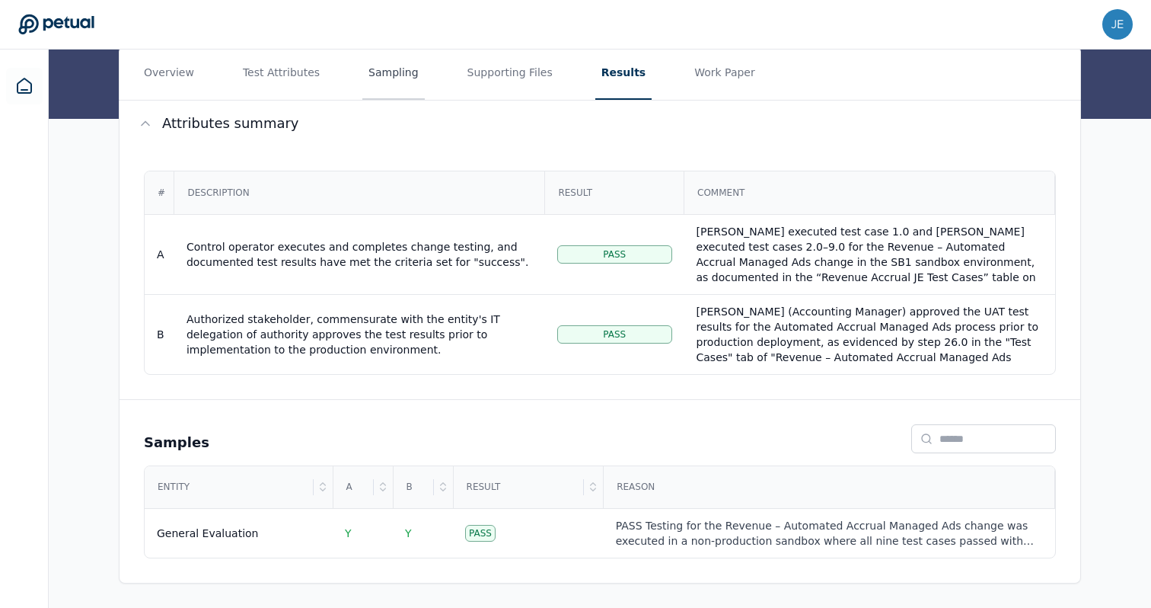
click at [362, 79] on button "Sampling" at bounding box center [393, 72] width 62 height 53
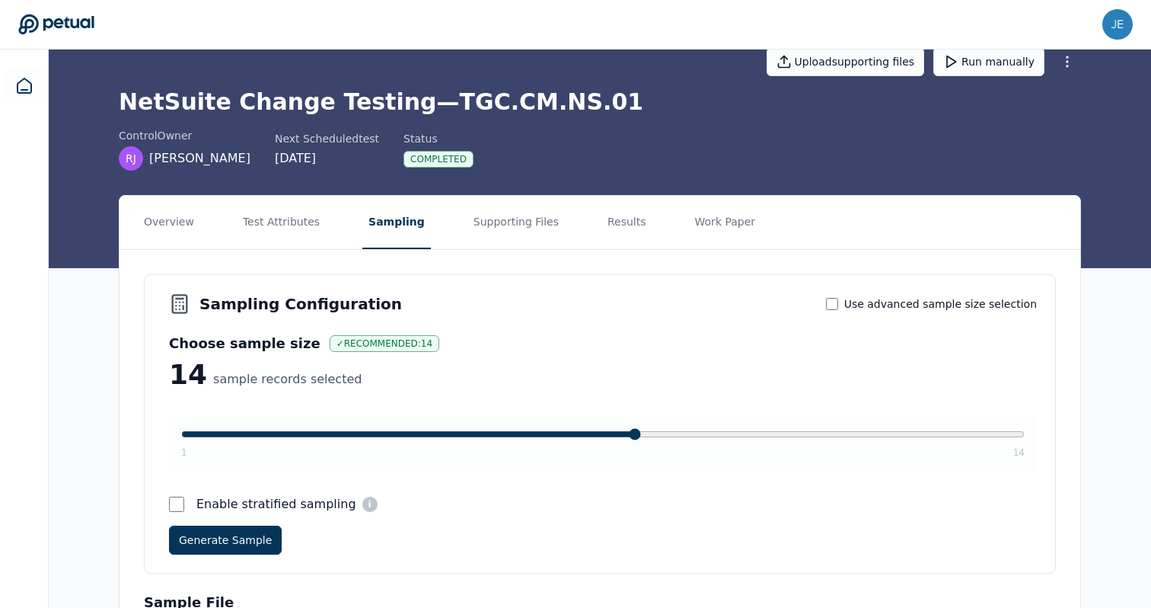
scroll to position [97, 0]
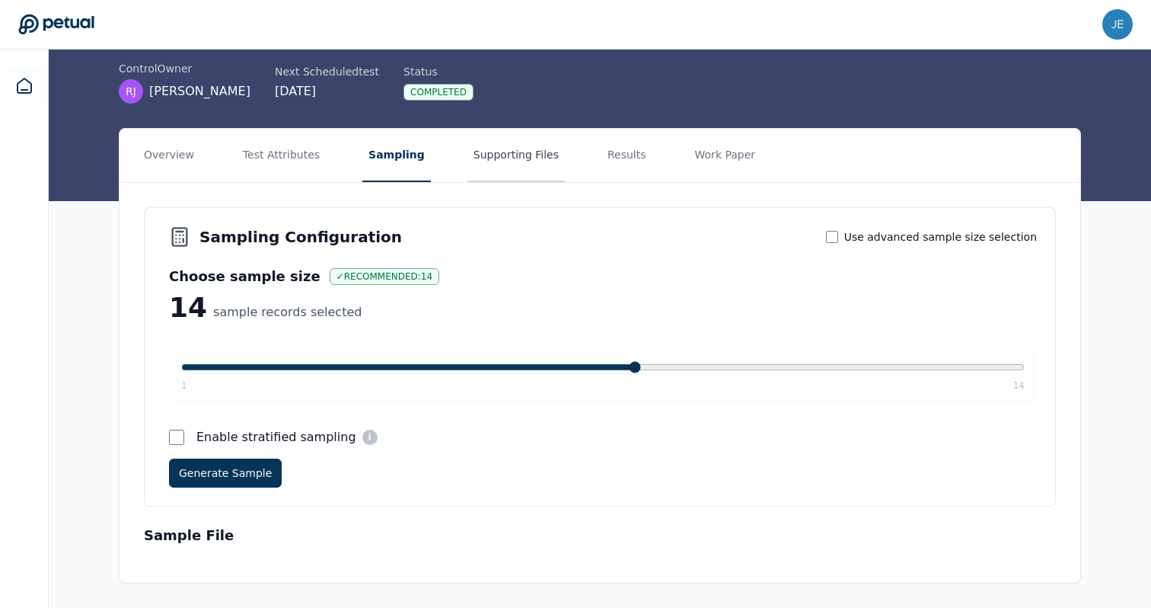
click at [482, 152] on button "Supporting Files" at bounding box center [516, 155] width 97 height 53
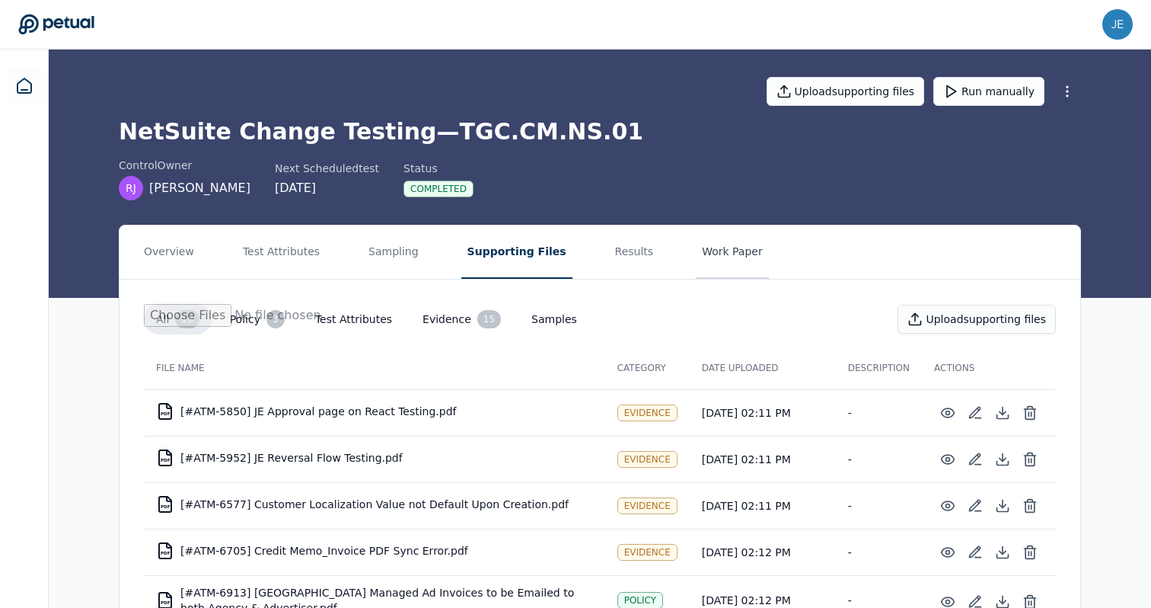
click at [717, 253] on button "Work Paper" at bounding box center [732, 251] width 73 height 53
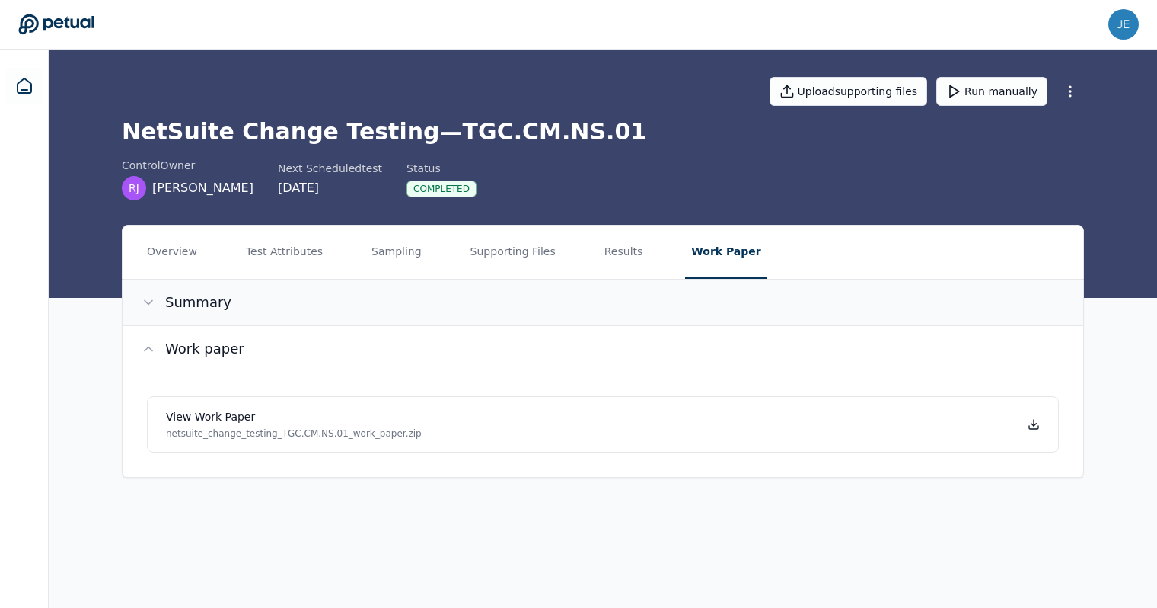
click at [427, 291] on button "Summary" at bounding box center [603, 302] width 961 height 46
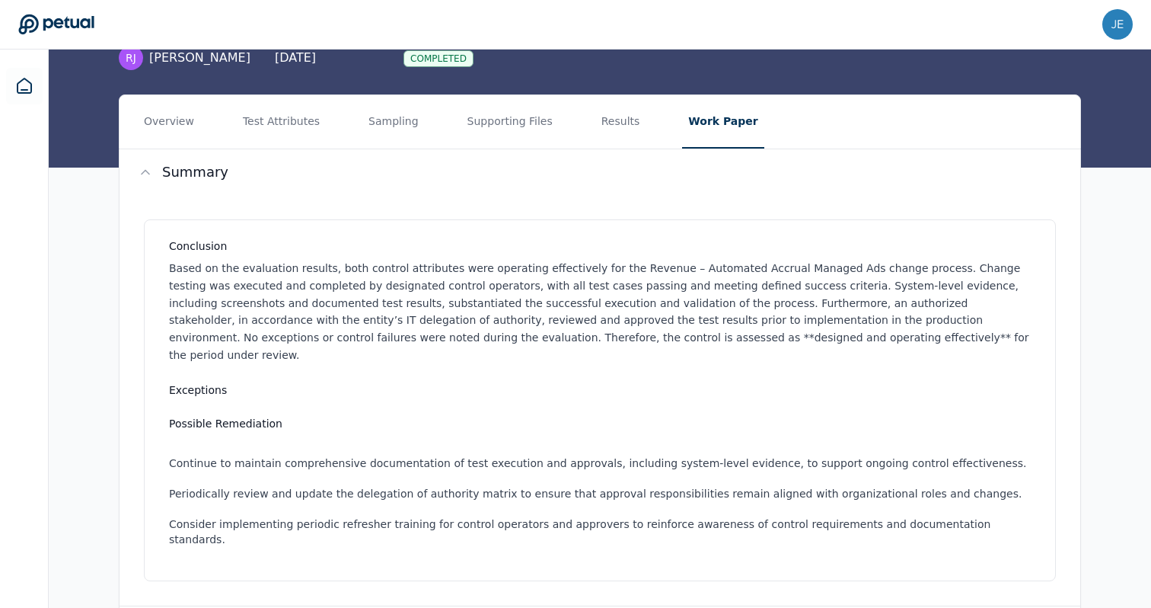
scroll to position [223, 0]
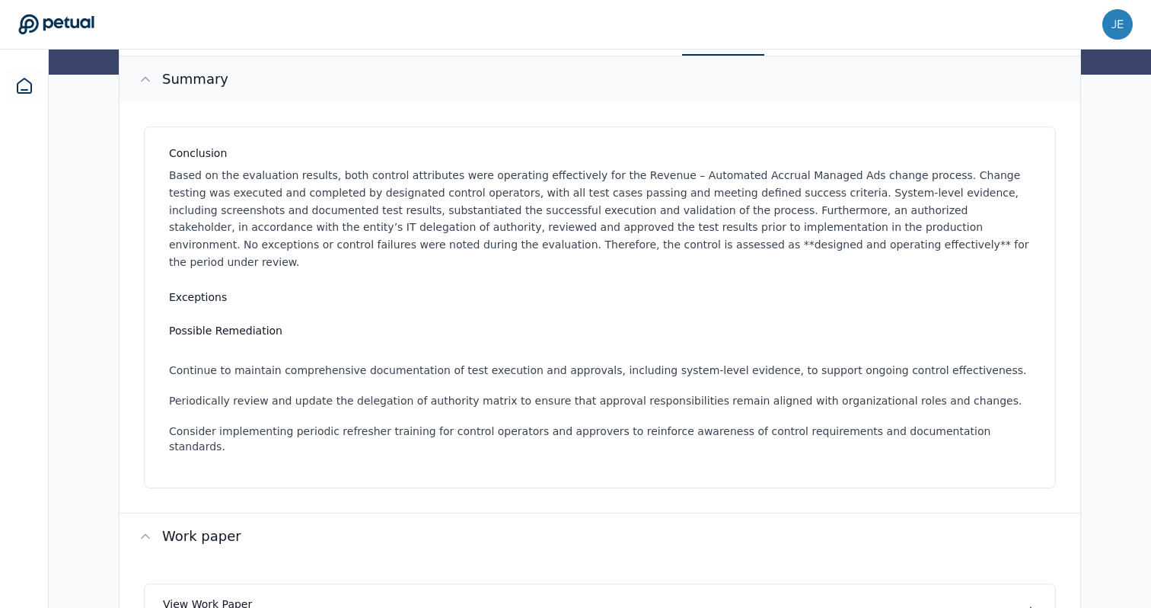
click at [483, 89] on button "Summary" at bounding box center [600, 79] width 961 height 46
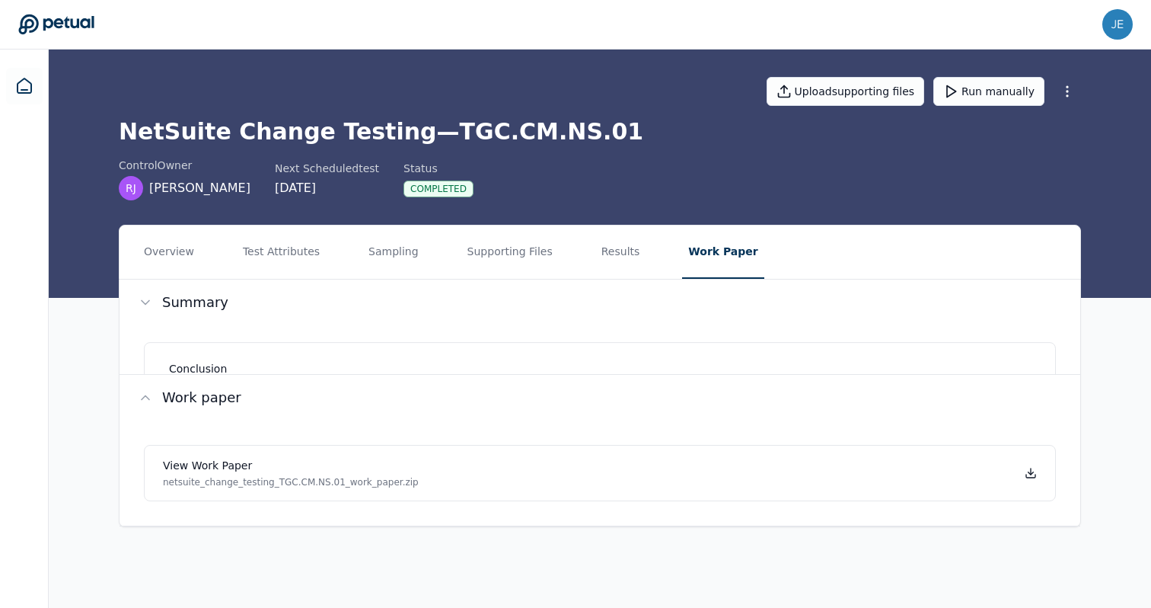
scroll to position [0, 0]
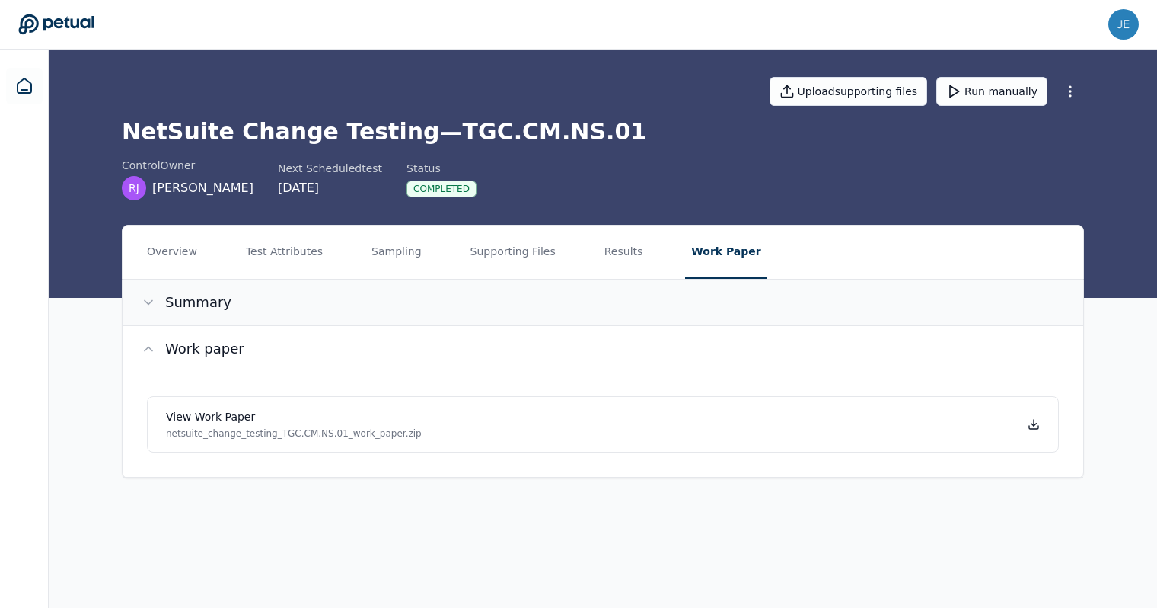
click at [356, 305] on button "Summary" at bounding box center [603, 302] width 961 height 46
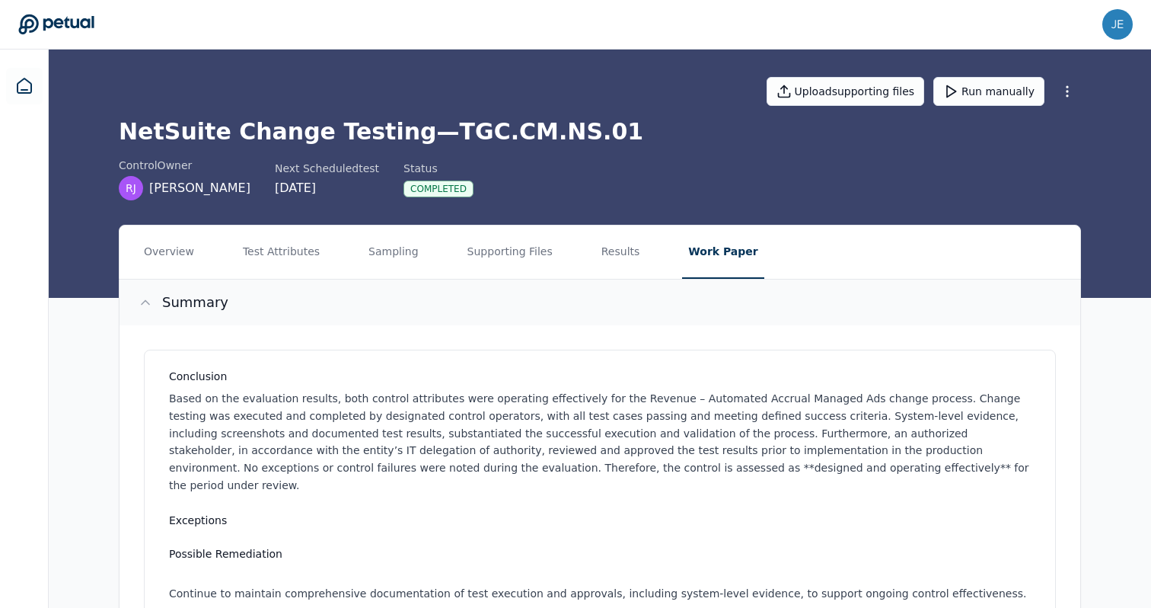
click at [356, 305] on button "Summary" at bounding box center [600, 302] width 961 height 46
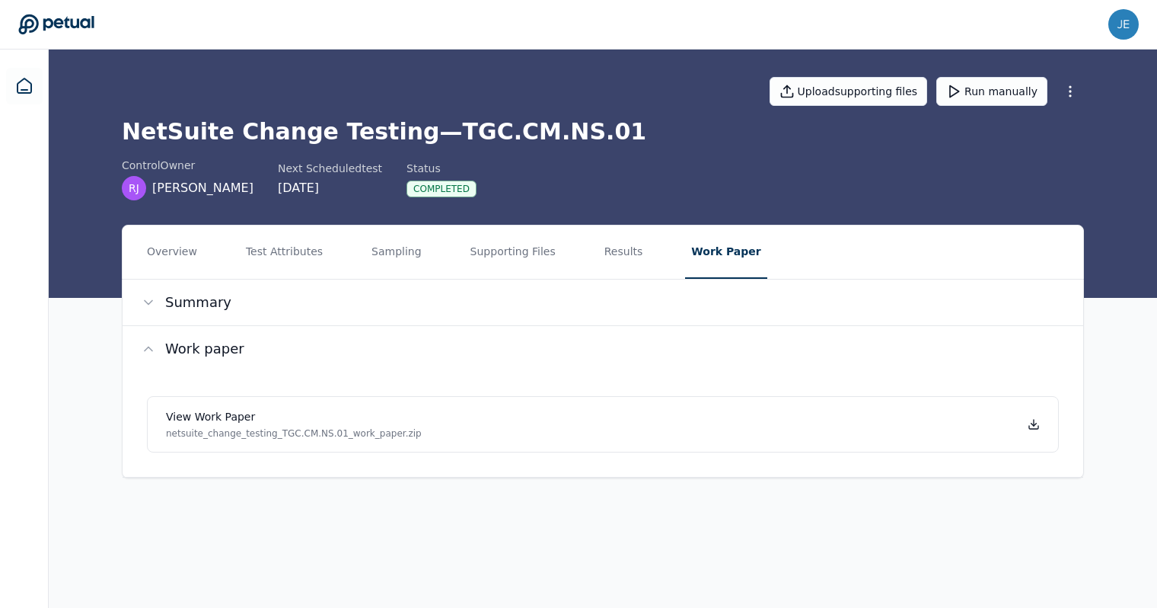
click at [638, 267] on nav "Overview Test Attributes Sampling Supporting Files Results Work Paper" at bounding box center [603, 251] width 961 height 53
click at [628, 263] on button "Results" at bounding box center [624, 251] width 51 height 53
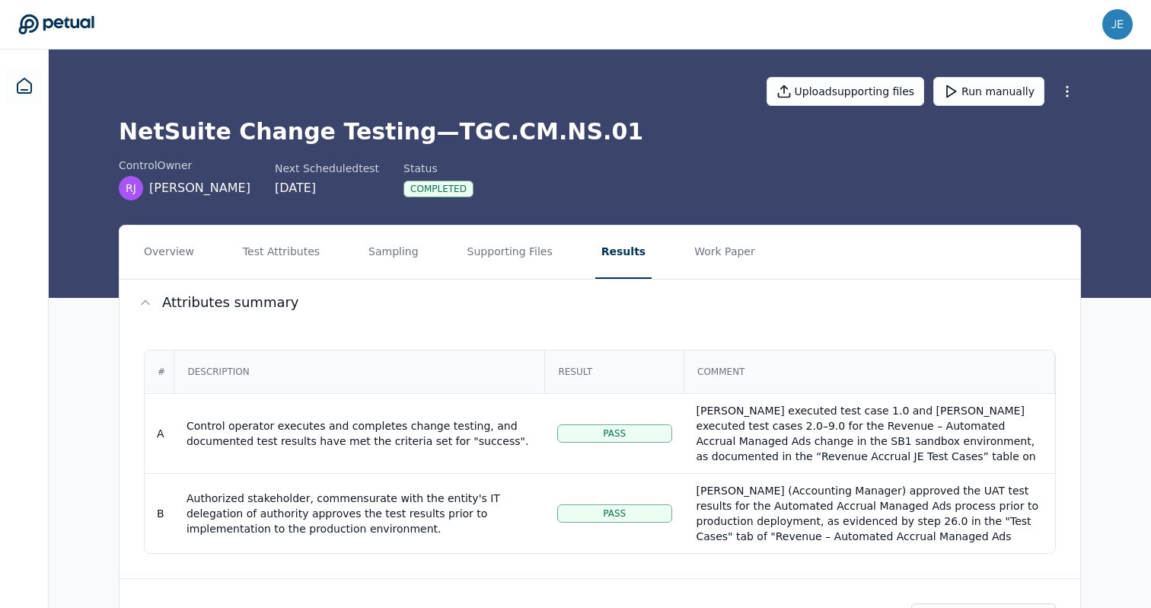
click at [721, 142] on h1 "NetSuite Change Testing — TGC.CM.NS.01" at bounding box center [600, 131] width 963 height 27
click at [714, 247] on button "Work Paper" at bounding box center [724, 251] width 73 height 53
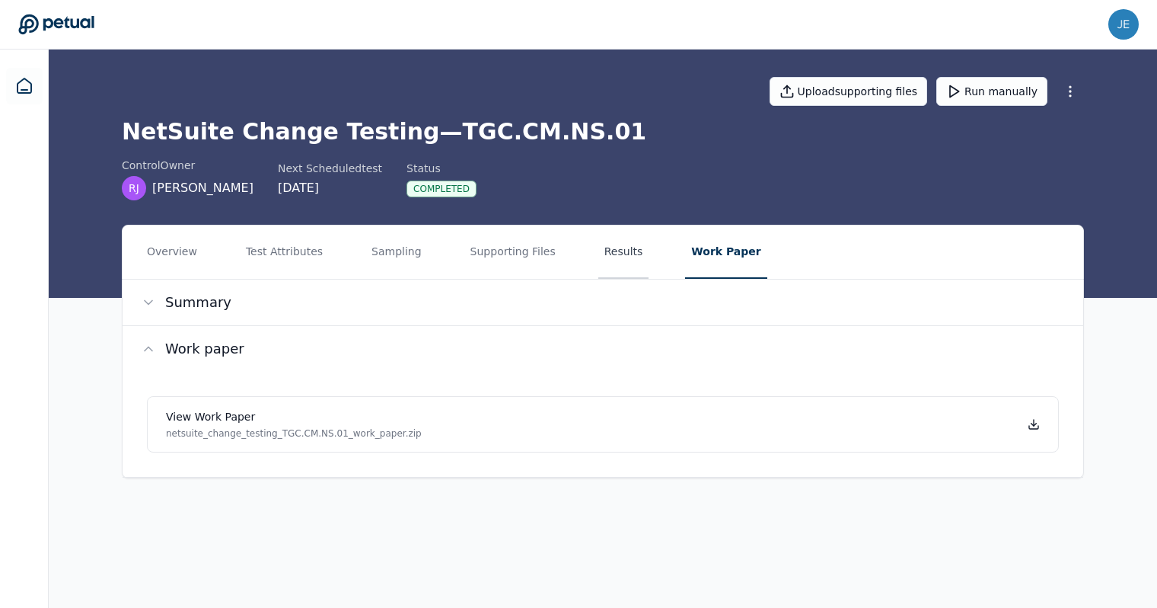
click at [627, 271] on button "Results" at bounding box center [624, 251] width 51 height 53
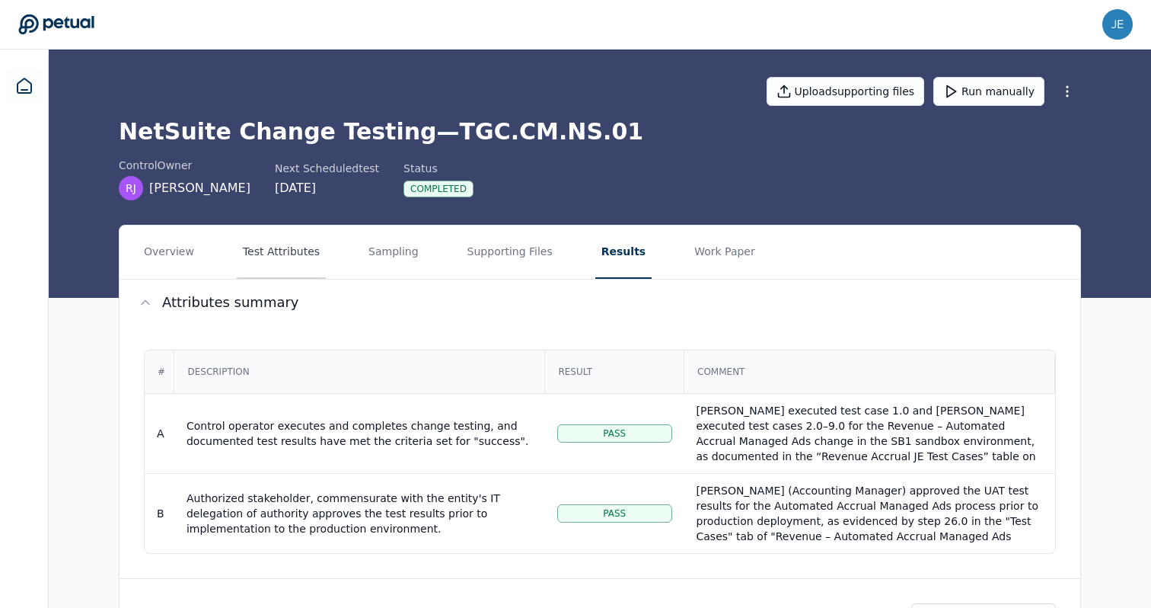
scroll to position [23, 0]
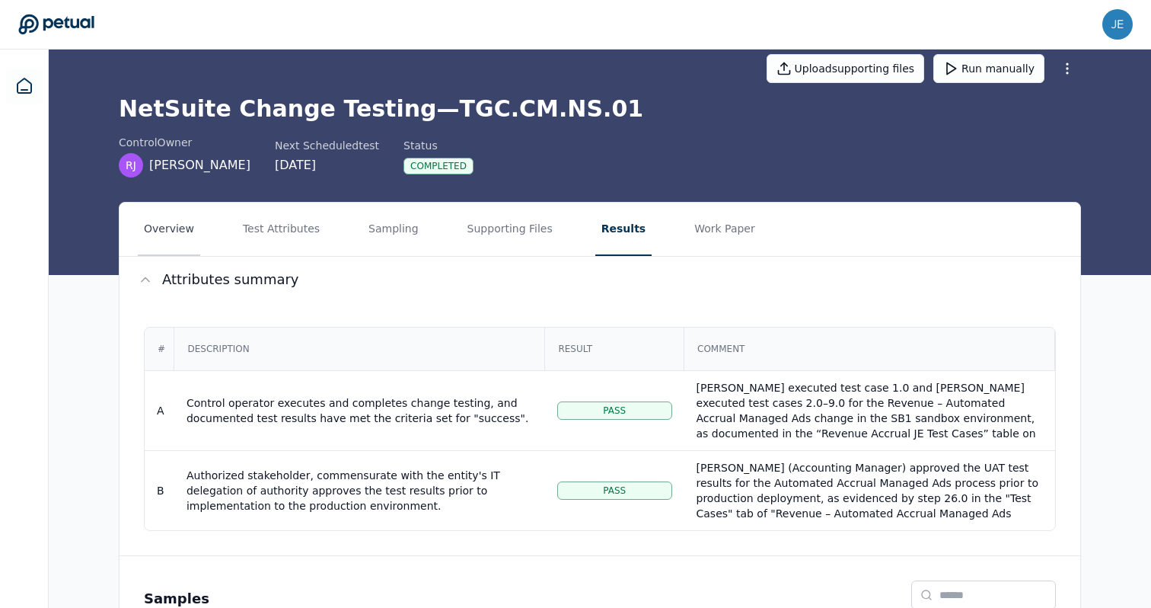
click at [196, 231] on button "Overview" at bounding box center [169, 229] width 62 height 53
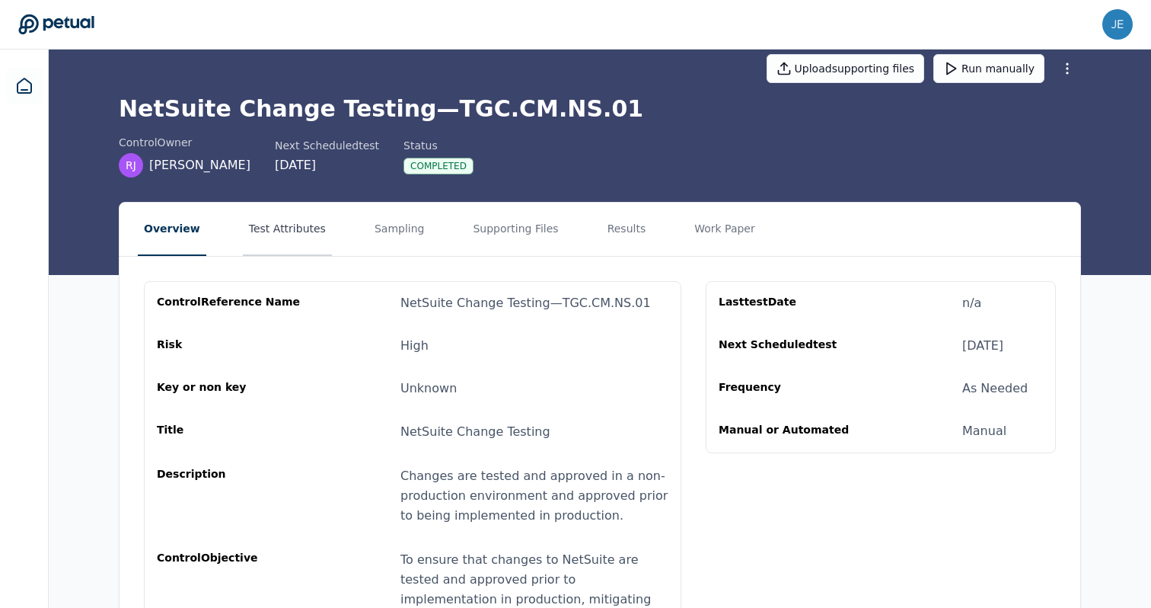
click at [276, 232] on button "Test Attributes" at bounding box center [287, 229] width 89 height 53
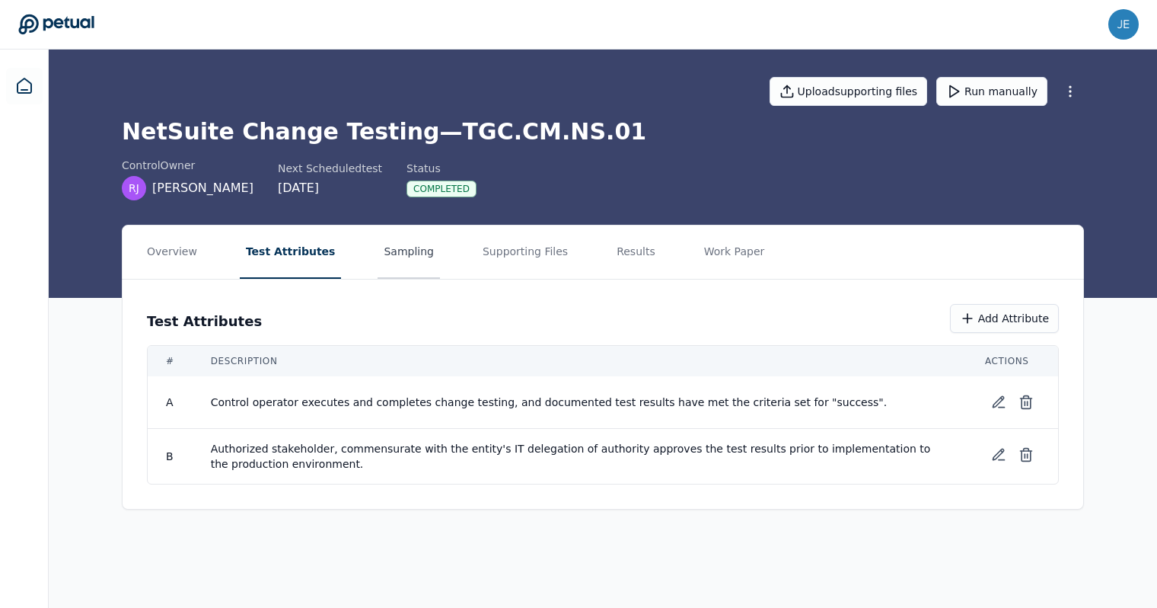
click at [417, 251] on button "Sampling" at bounding box center [409, 251] width 62 height 53
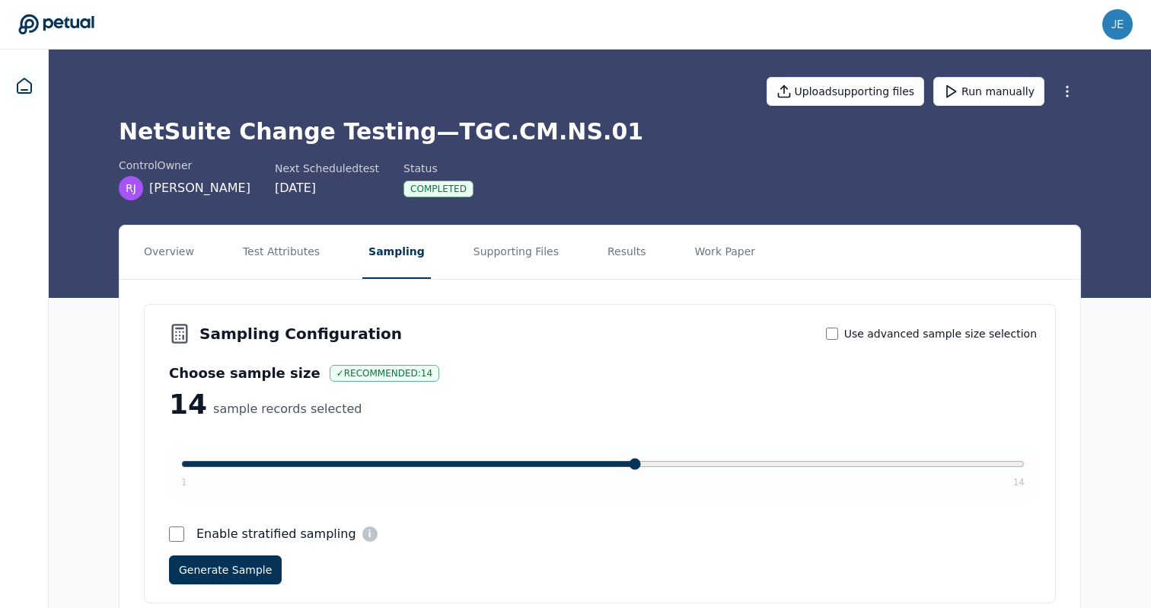
click at [209, 233] on nav "Overview Test Attributes Sampling Supporting Files Results Work Paper" at bounding box center [600, 251] width 961 height 53
click at [191, 238] on button "Overview" at bounding box center [169, 251] width 62 height 53
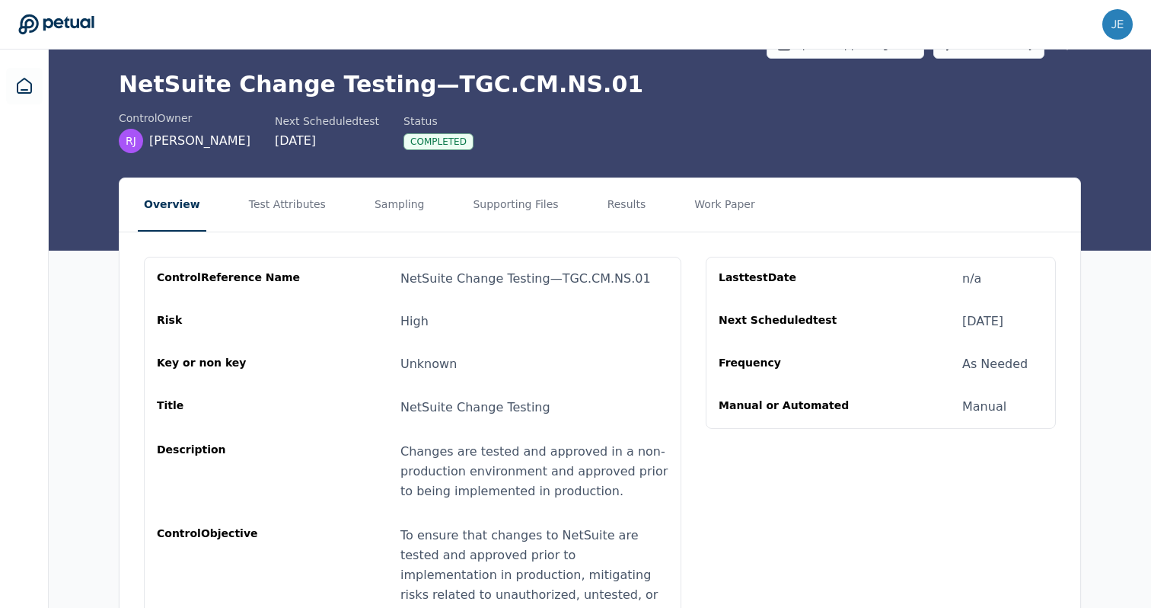
scroll to position [59, 0]
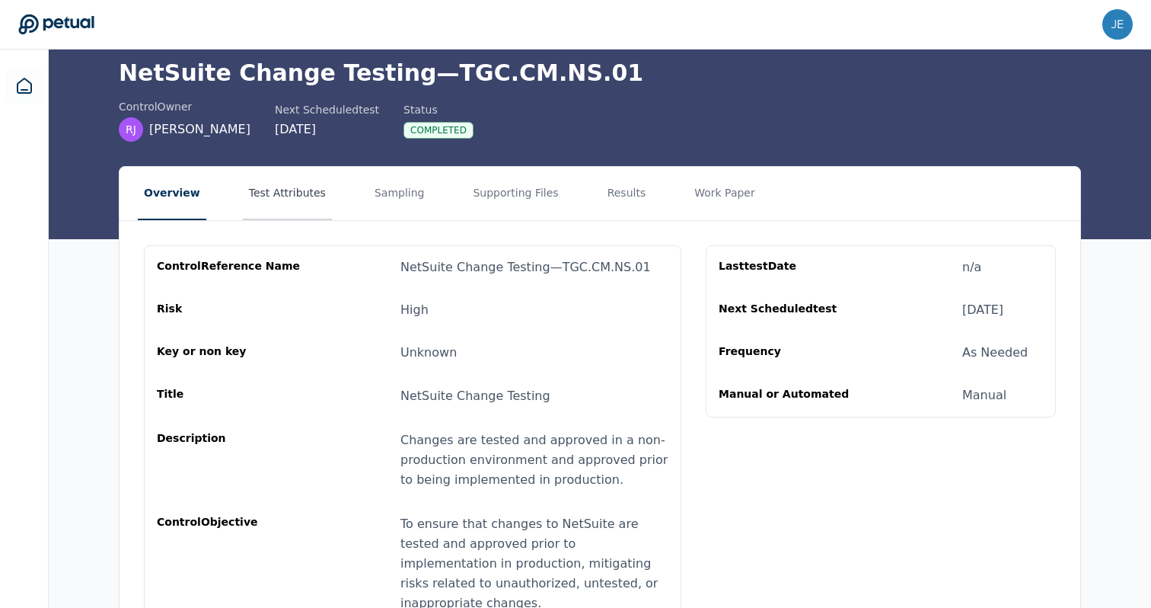
click at [297, 179] on button "Test Attributes" at bounding box center [287, 193] width 89 height 53
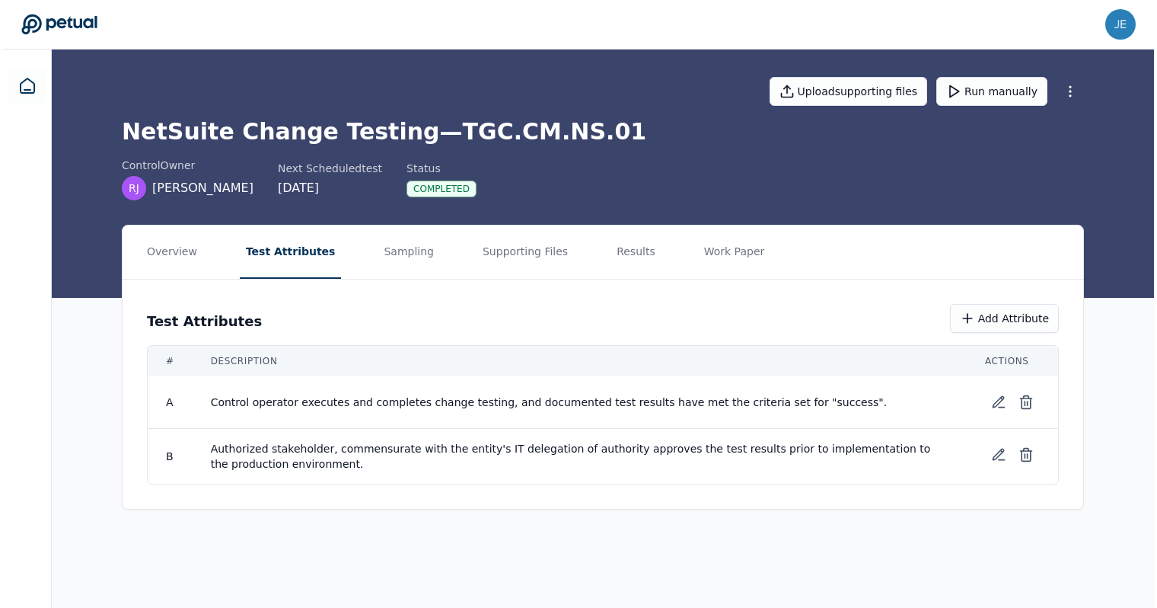
scroll to position [0, 0]
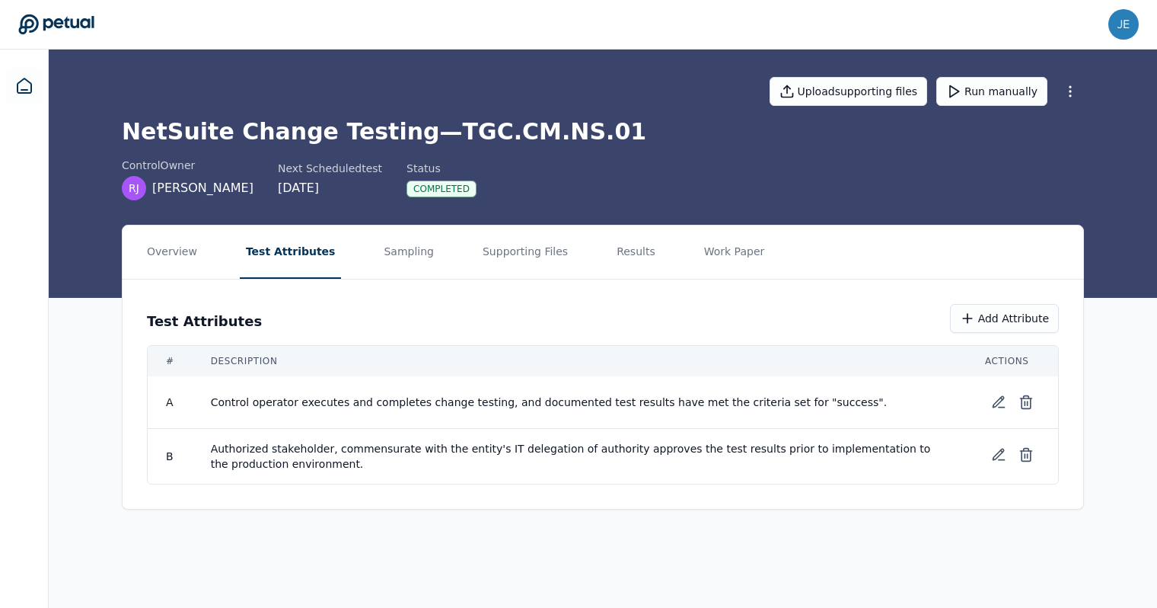
click at [377, 129] on h1 "NetSuite Change Testing — TGC.CM.NS.01" at bounding box center [603, 131] width 963 height 27
